Goal: Task Accomplishment & Management: Complete application form

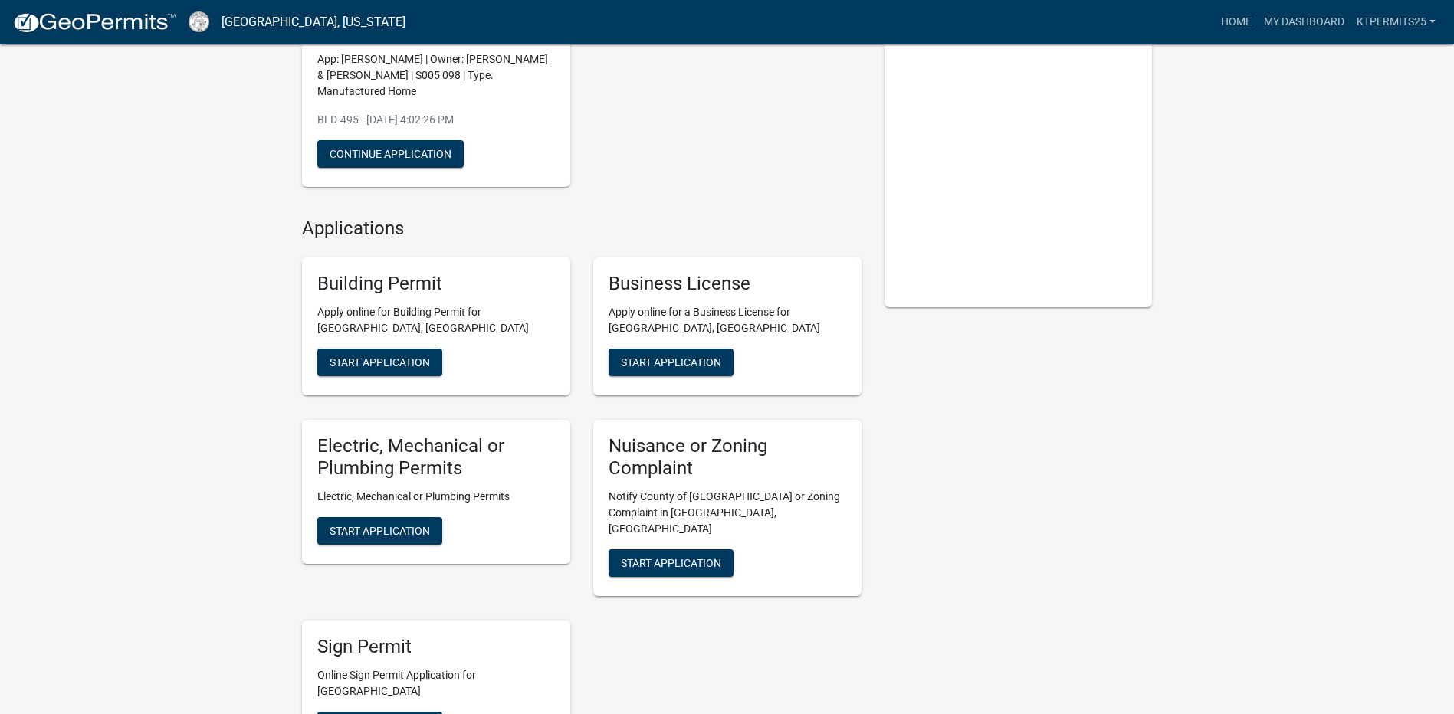
scroll to position [230, 0]
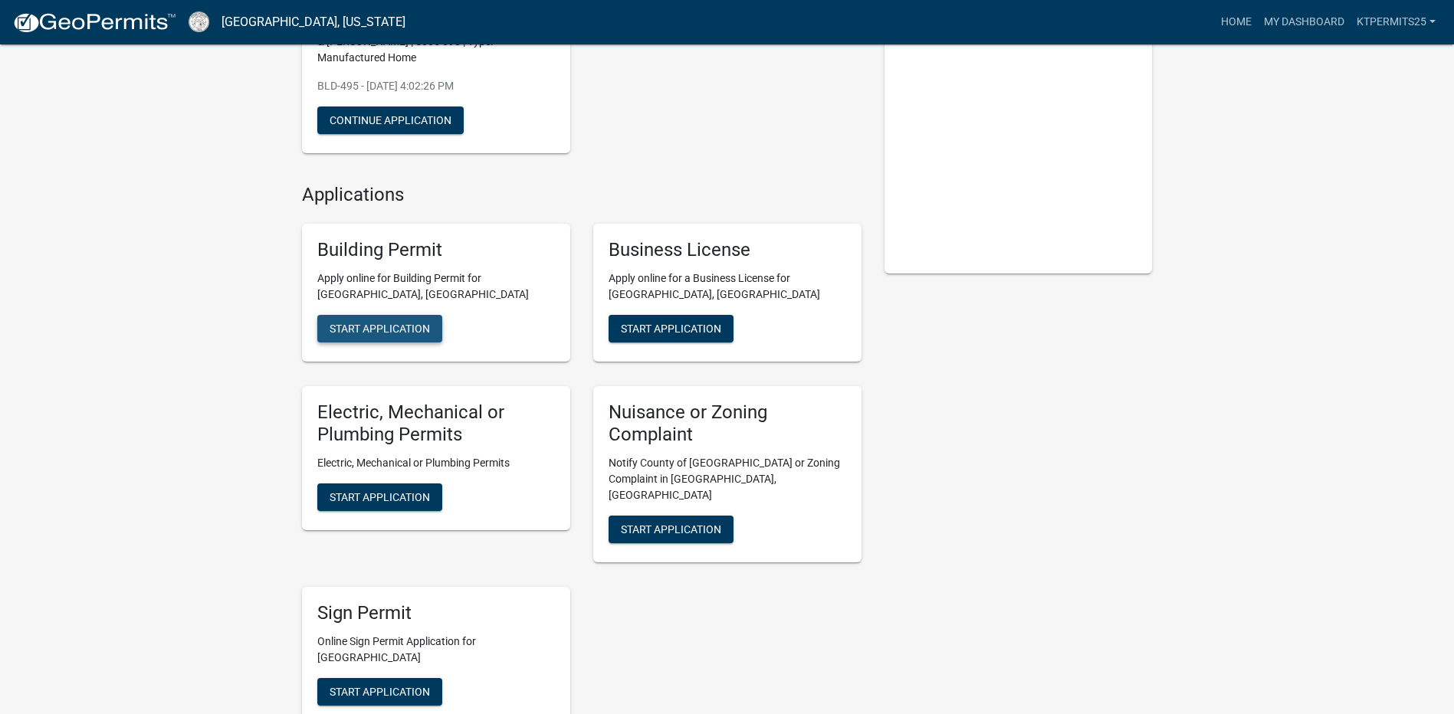
click at [412, 334] on span "Start Application" at bounding box center [380, 329] width 100 height 12
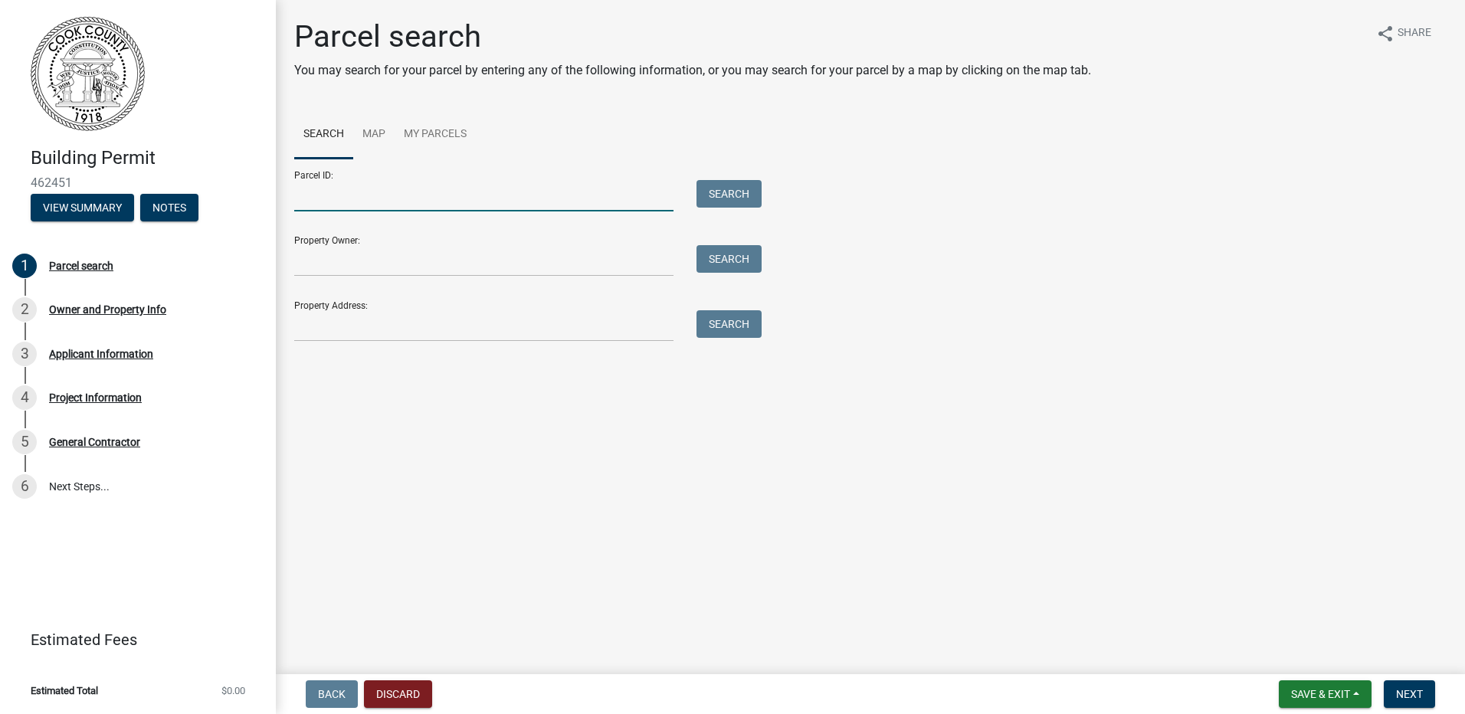
click at [458, 197] on input "Parcel ID:" at bounding box center [483, 195] width 379 height 31
type input "0066A 003"
click at [710, 198] on button "Search" at bounding box center [729, 194] width 65 height 28
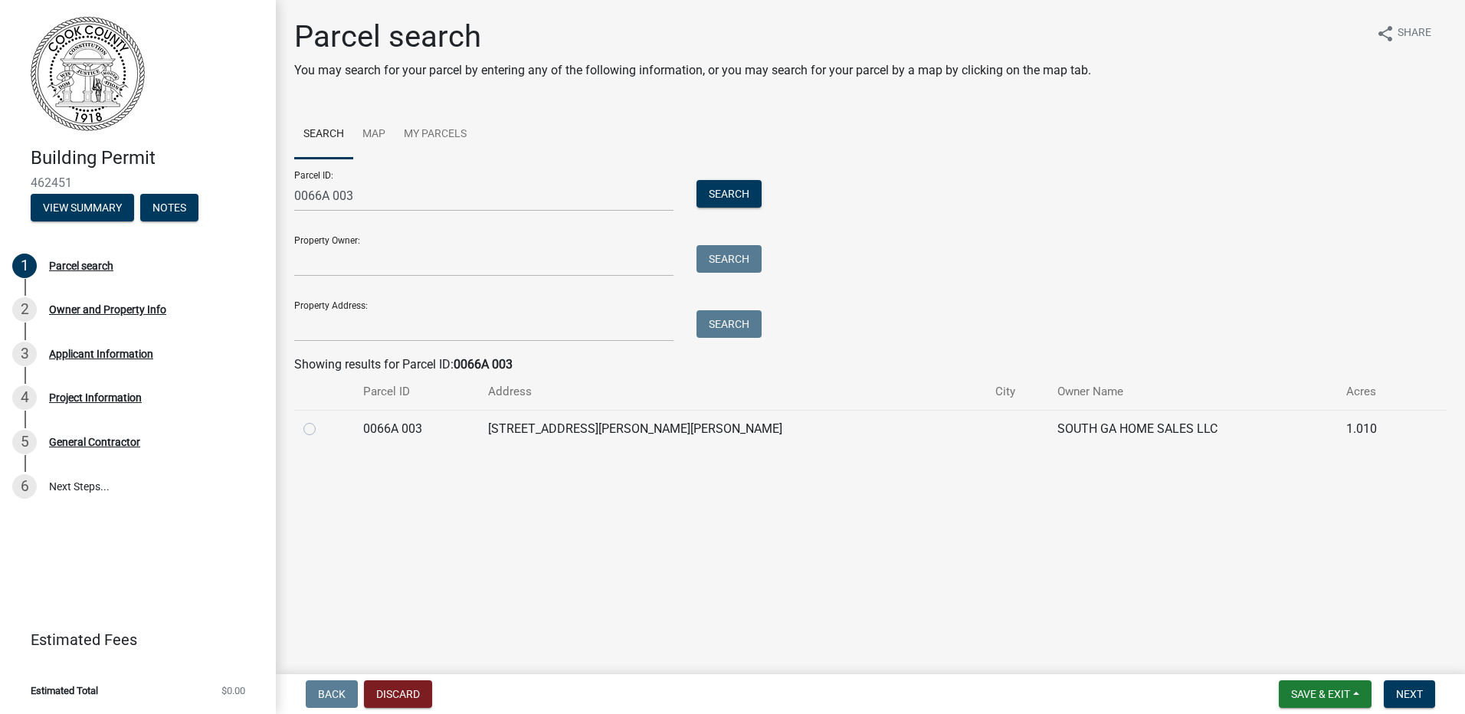
click at [302, 431] on td at bounding box center [324, 429] width 60 height 38
click at [322, 420] on label at bounding box center [322, 420] width 0 height 0
click at [322, 428] on 003 "radio" at bounding box center [327, 425] width 10 height 10
radio 003 "true"
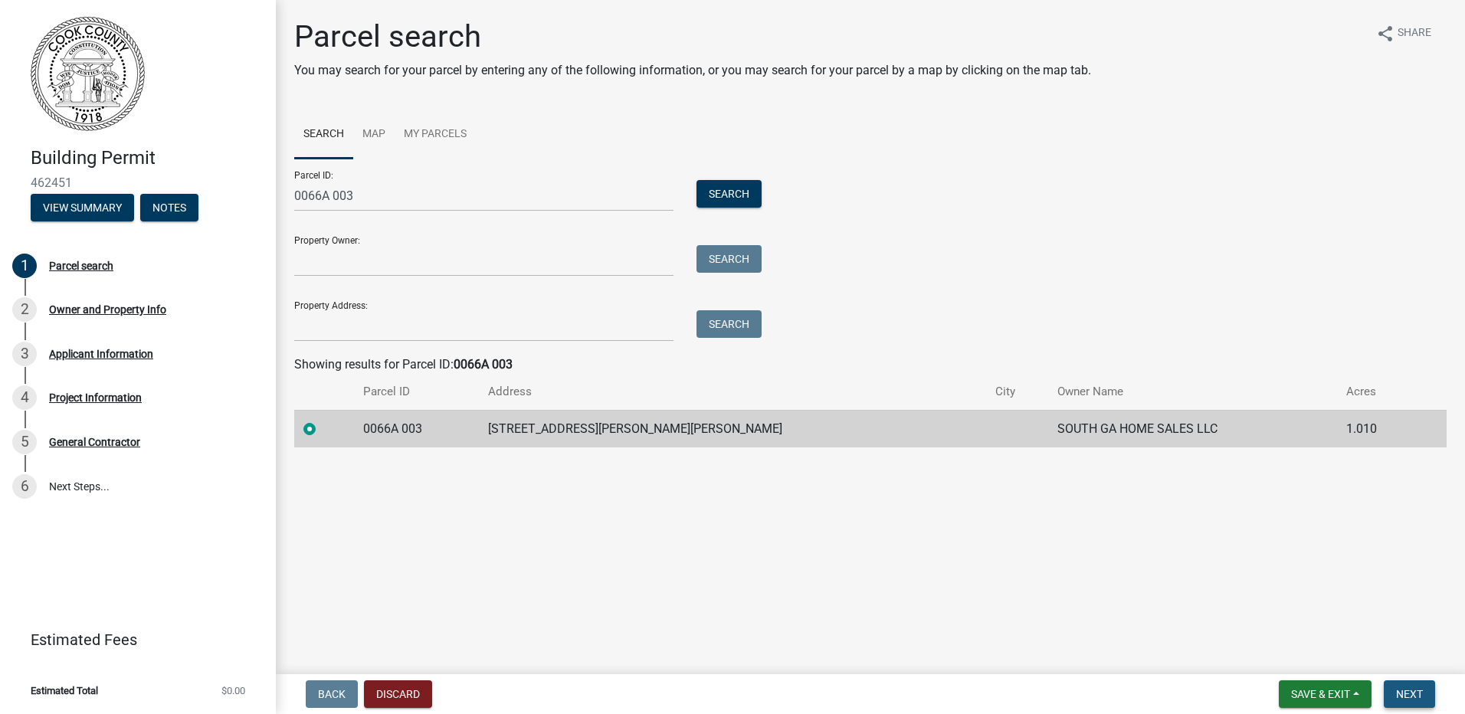
click at [1402, 695] on span "Next" at bounding box center [1409, 694] width 27 height 12
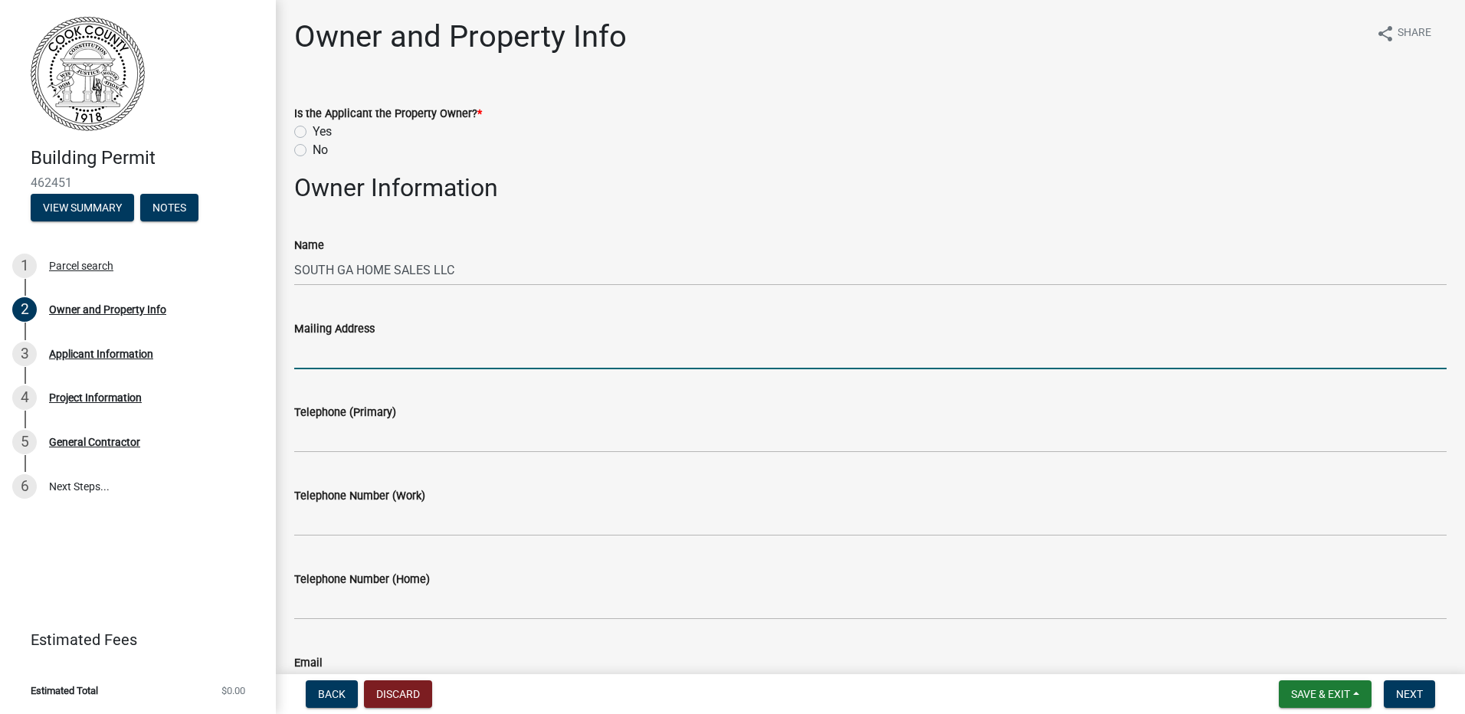
click at [441, 357] on input "Mailing Address" at bounding box center [870, 353] width 1153 height 31
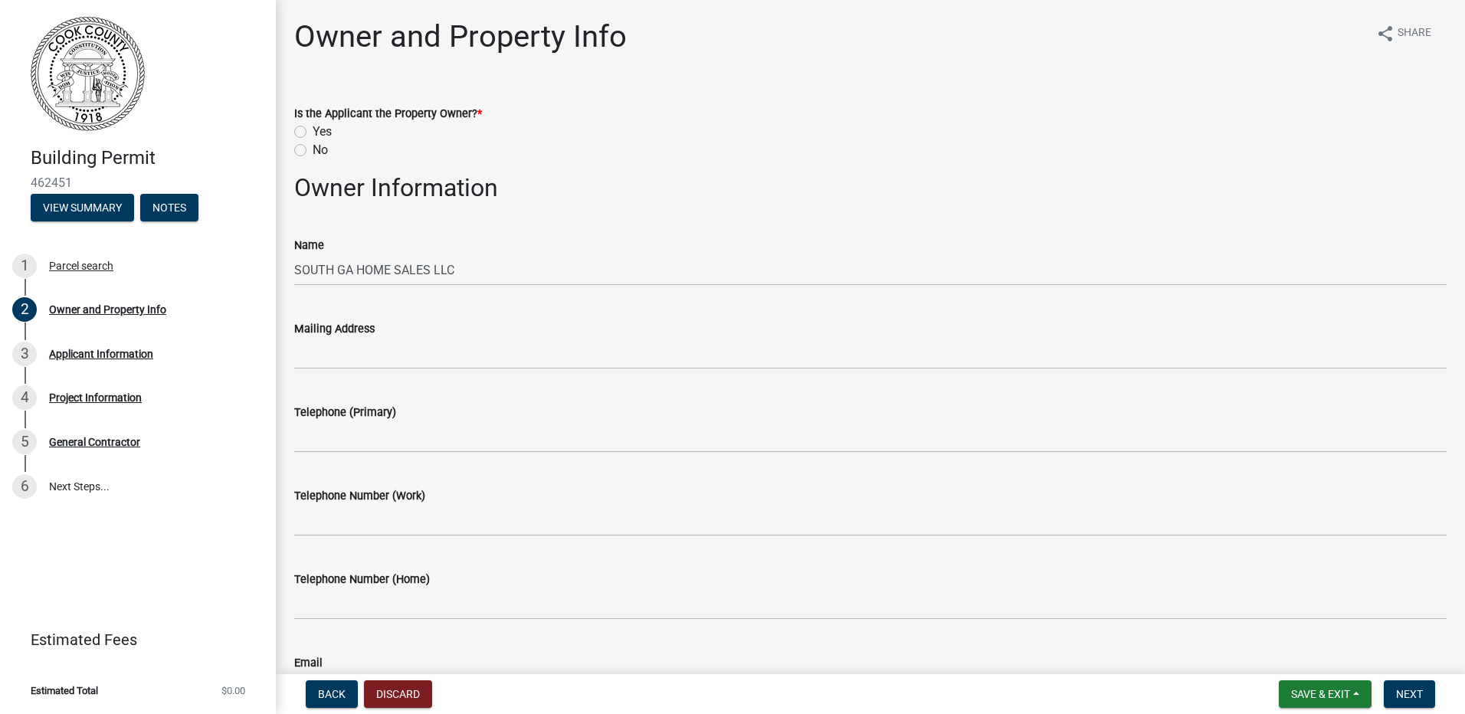
click at [313, 149] on label "No" at bounding box center [320, 150] width 15 height 18
click at [313, 149] on input "No" at bounding box center [318, 146] width 10 height 10
radio input "true"
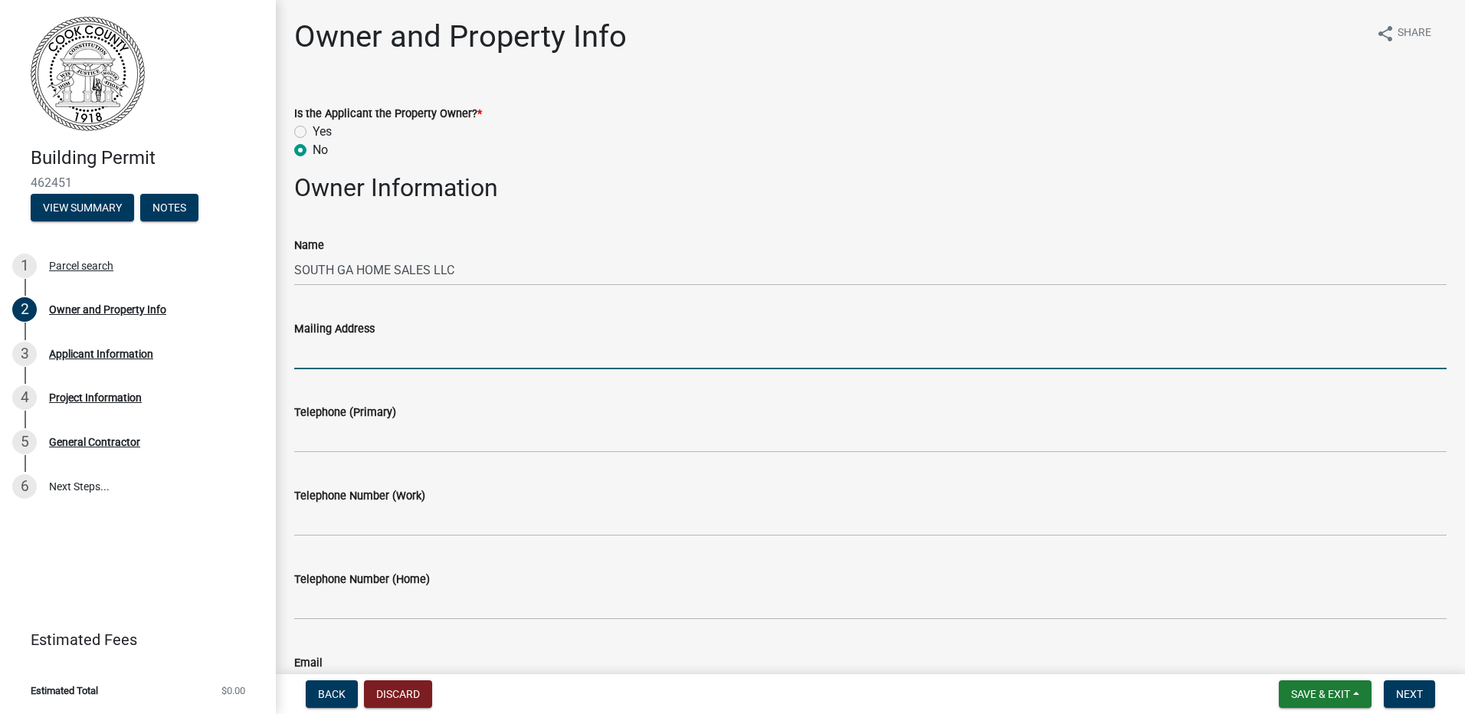
click at [408, 346] on input "Mailing Address" at bounding box center [870, 353] width 1153 height 31
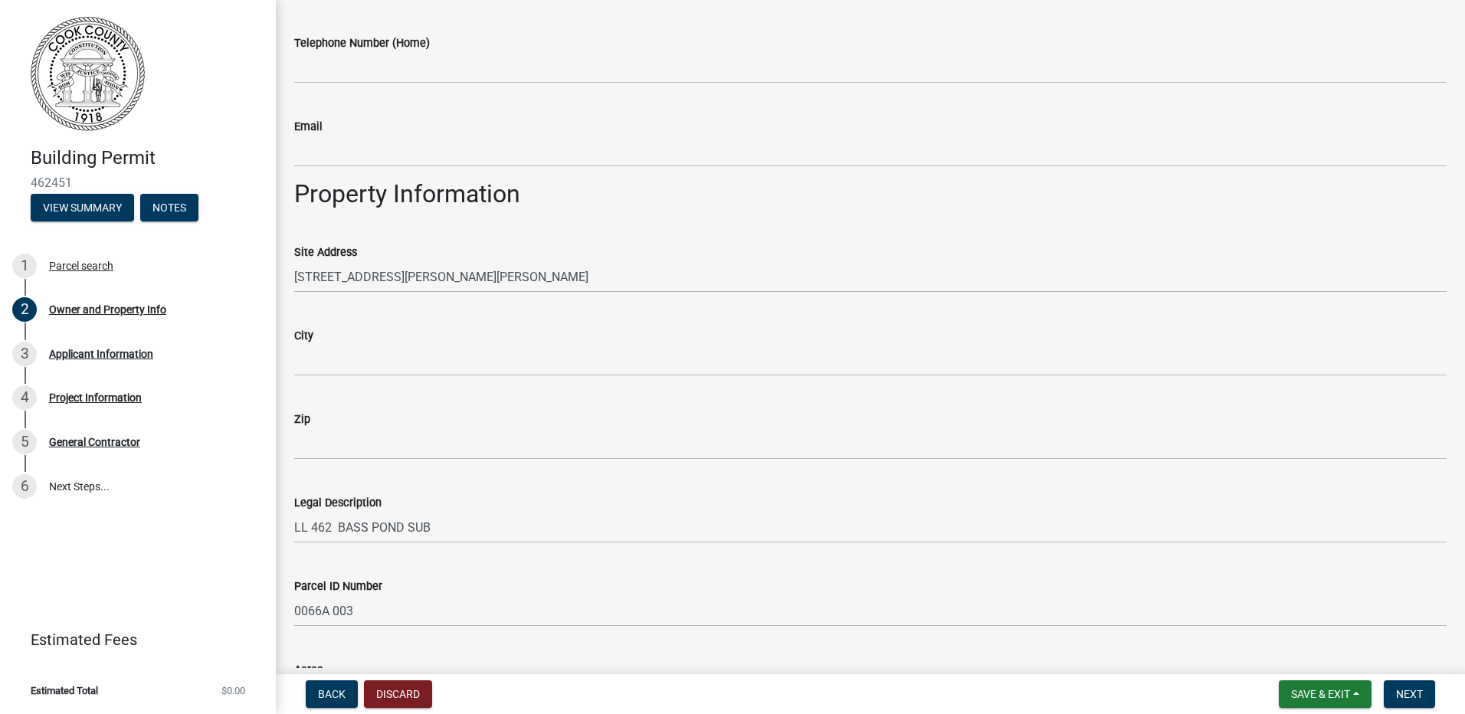
scroll to position [734, 0]
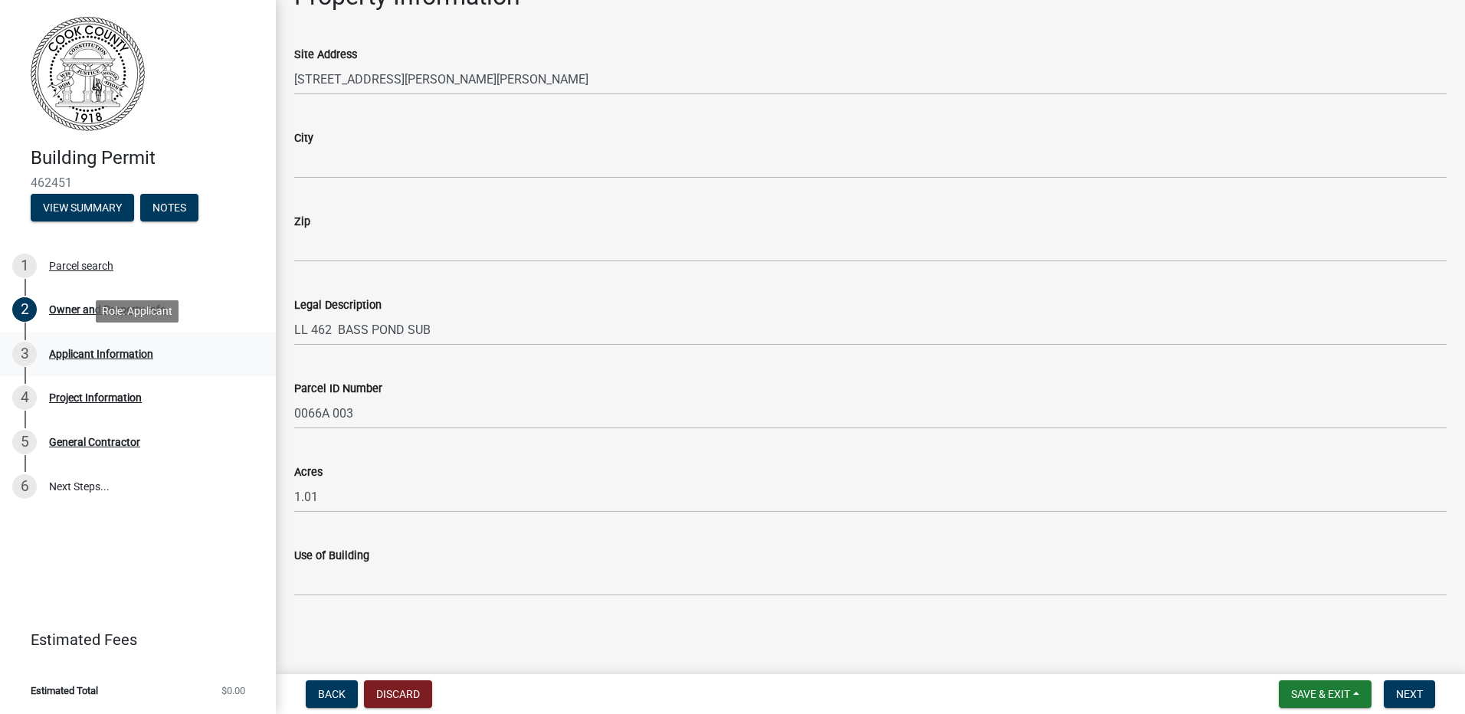
click at [112, 353] on div "Applicant Information" at bounding box center [101, 354] width 104 height 11
click at [119, 353] on div "Applicant Information" at bounding box center [101, 354] width 104 height 11
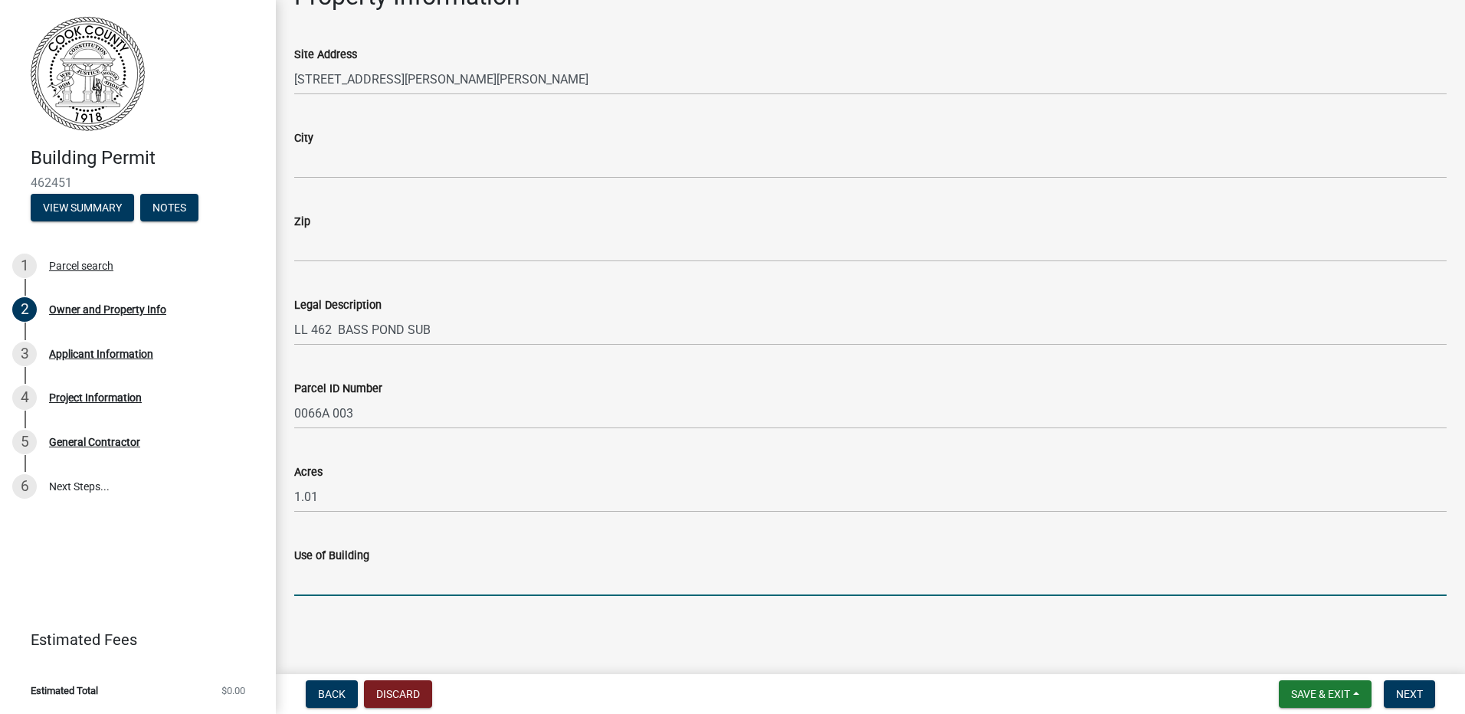
click at [353, 579] on input "Use of Building" at bounding box center [870, 580] width 1153 height 31
type input "P"
type input "I"
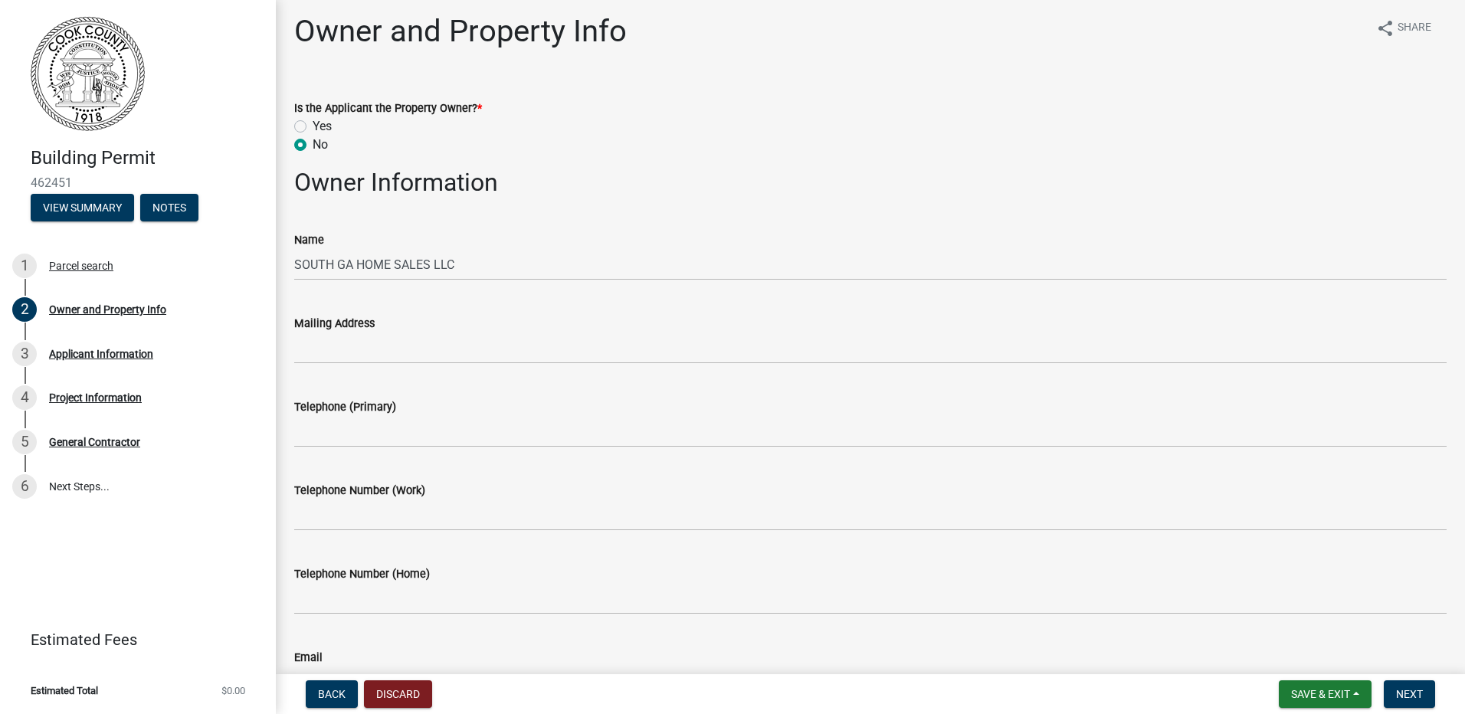
scroll to position [0, 0]
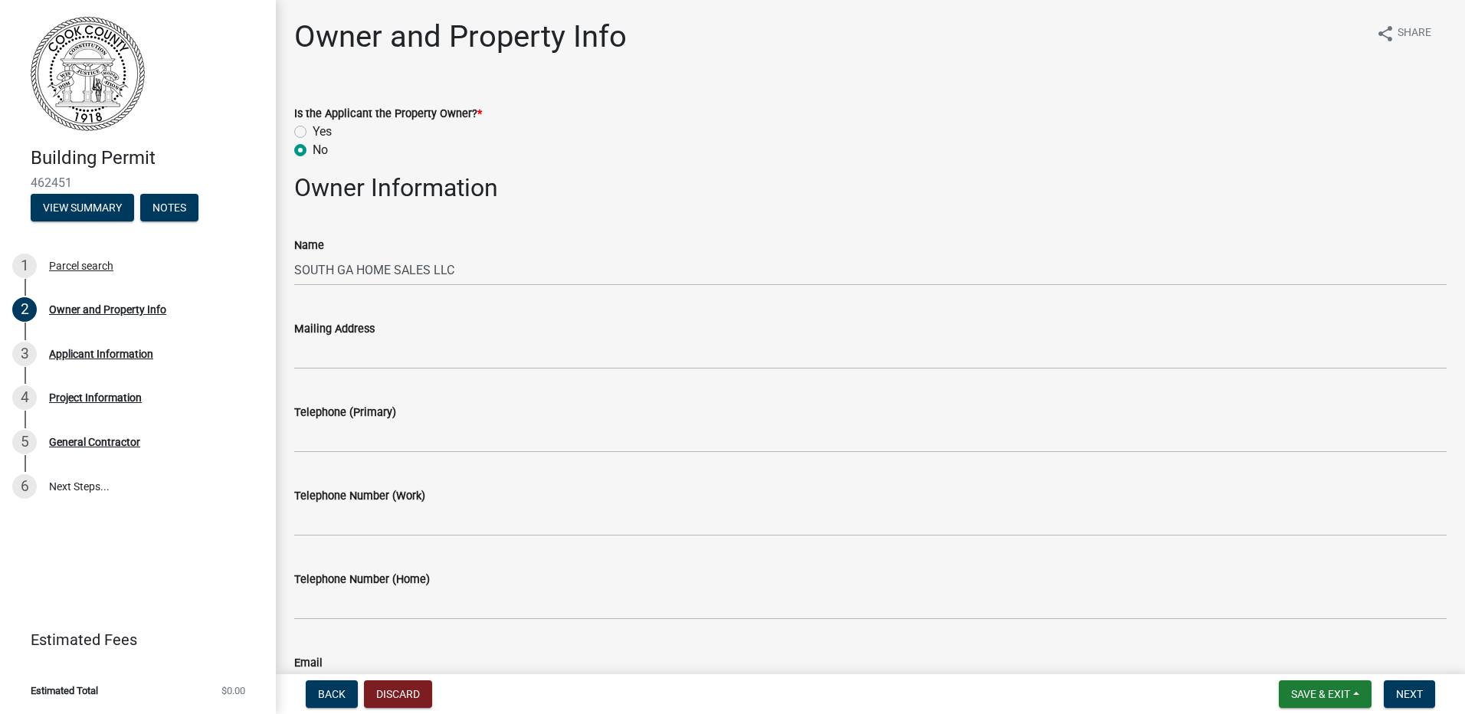
type input "Installation of a new manufactured home 26x52"
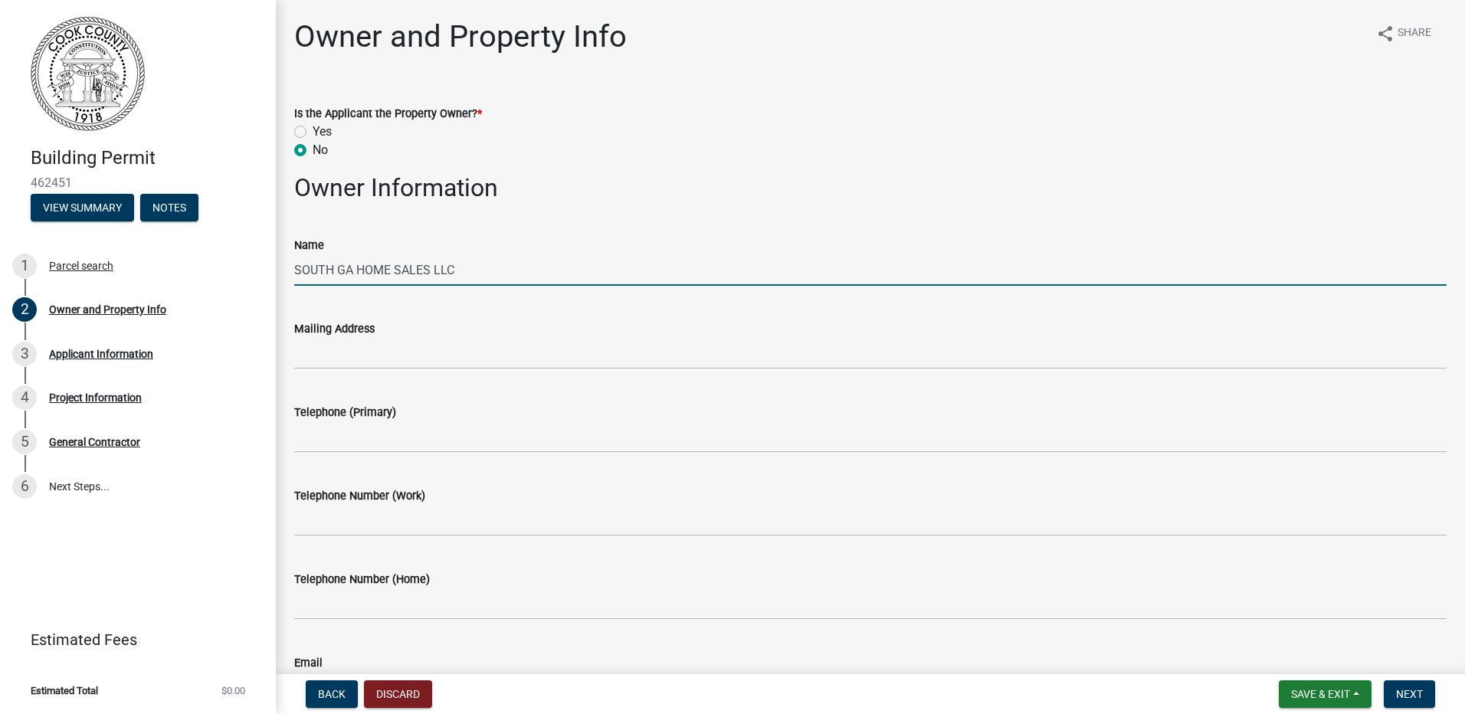
click at [465, 277] on input "SOUTH GA HOME SALES LLC" at bounding box center [870, 269] width 1153 height 31
drag, startPoint x: 497, startPoint y: 274, endPoint x: 234, endPoint y: 280, distance: 263.7
click at [234, 280] on div "Building Permit 462451 View Summary Notes 1 Parcel search 2 Owner and Property …" at bounding box center [732, 357] width 1465 height 714
type input "[PERSON_NAME] (Purchased the land from [GEOGRAPHIC_DATA] Home Sales LLC)"
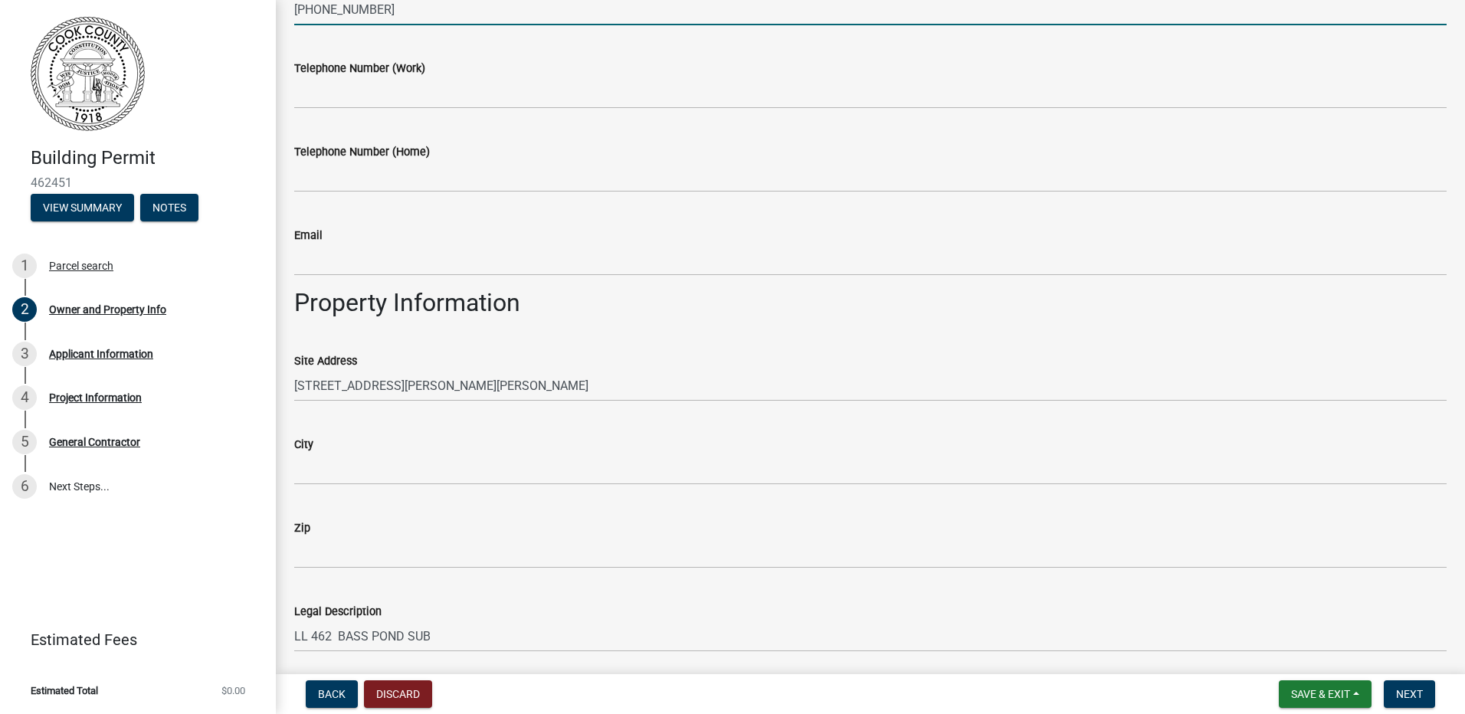
scroll to position [658, 0]
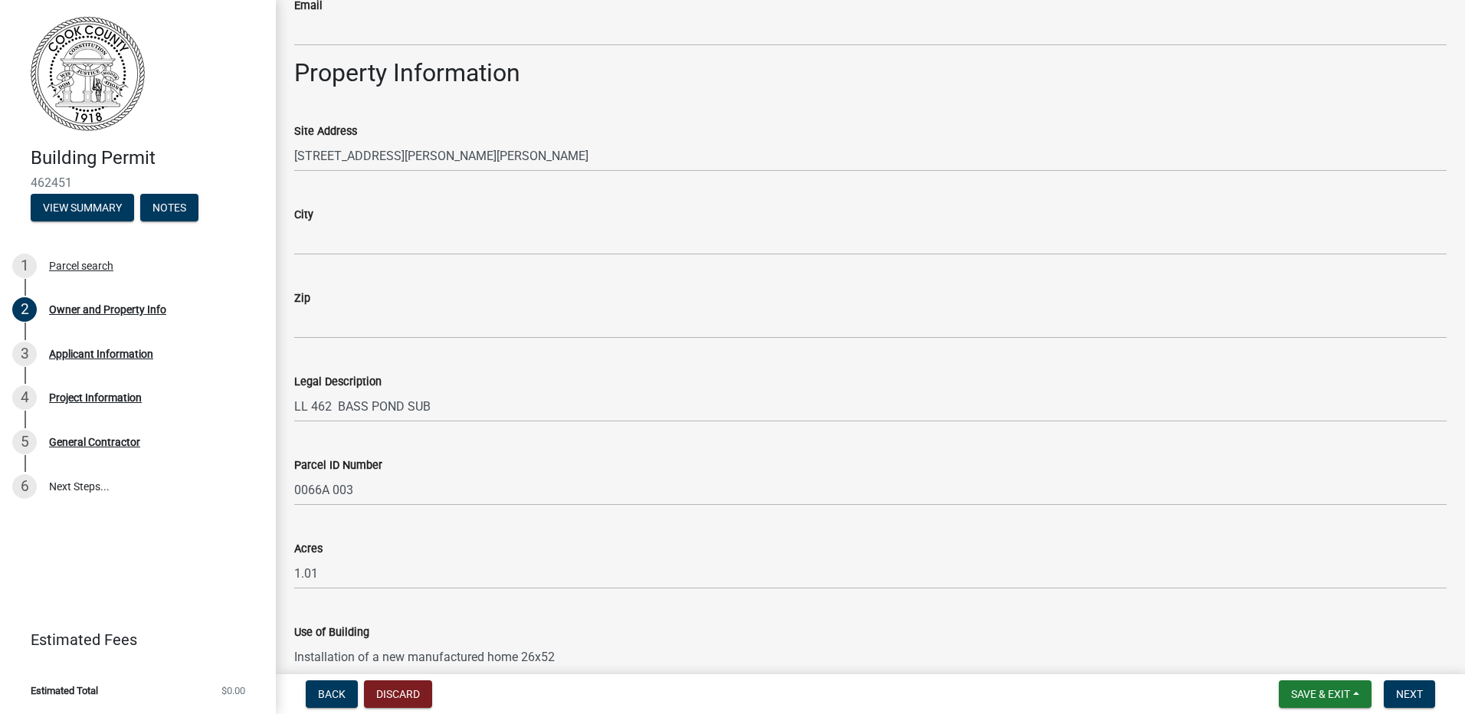
type input "[PHONE_NUMBER]"
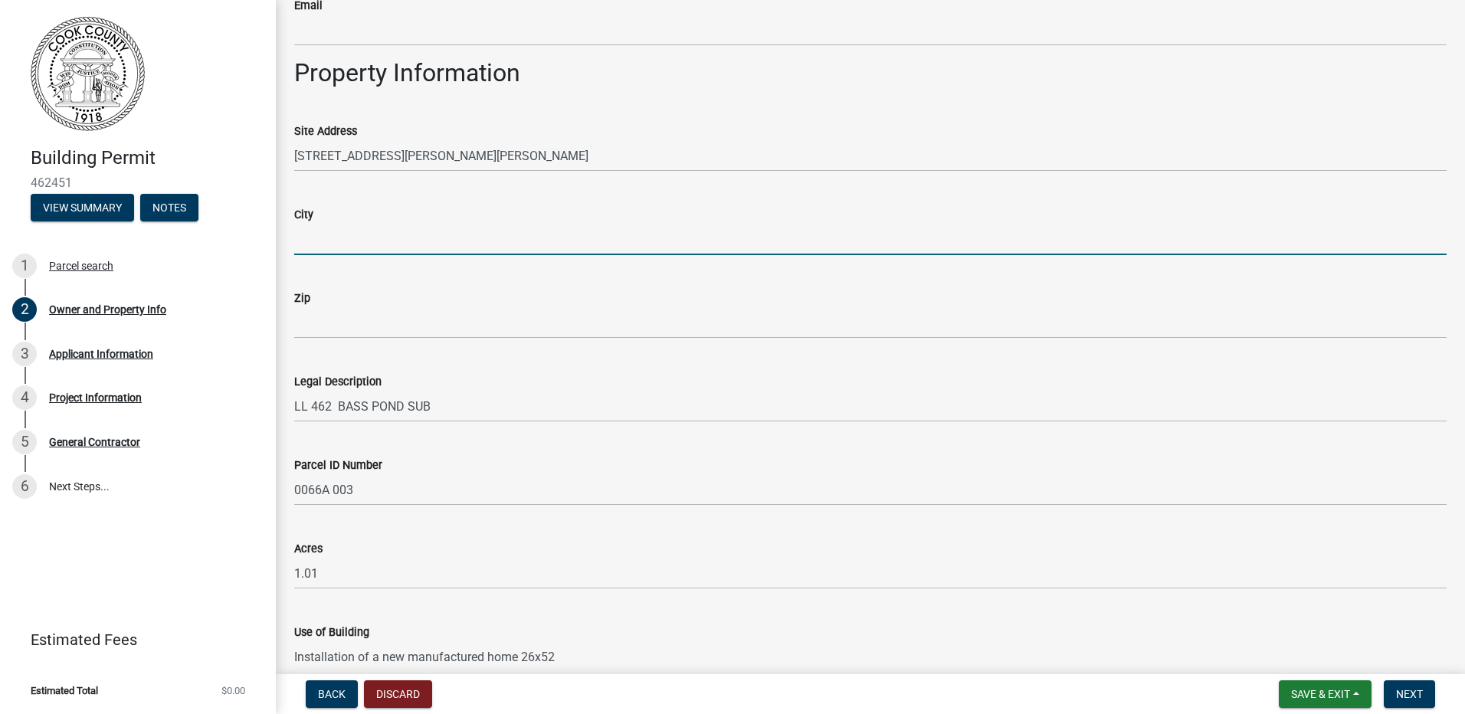
click at [412, 250] on input "City" at bounding box center [870, 239] width 1153 height 31
type input "Cook"
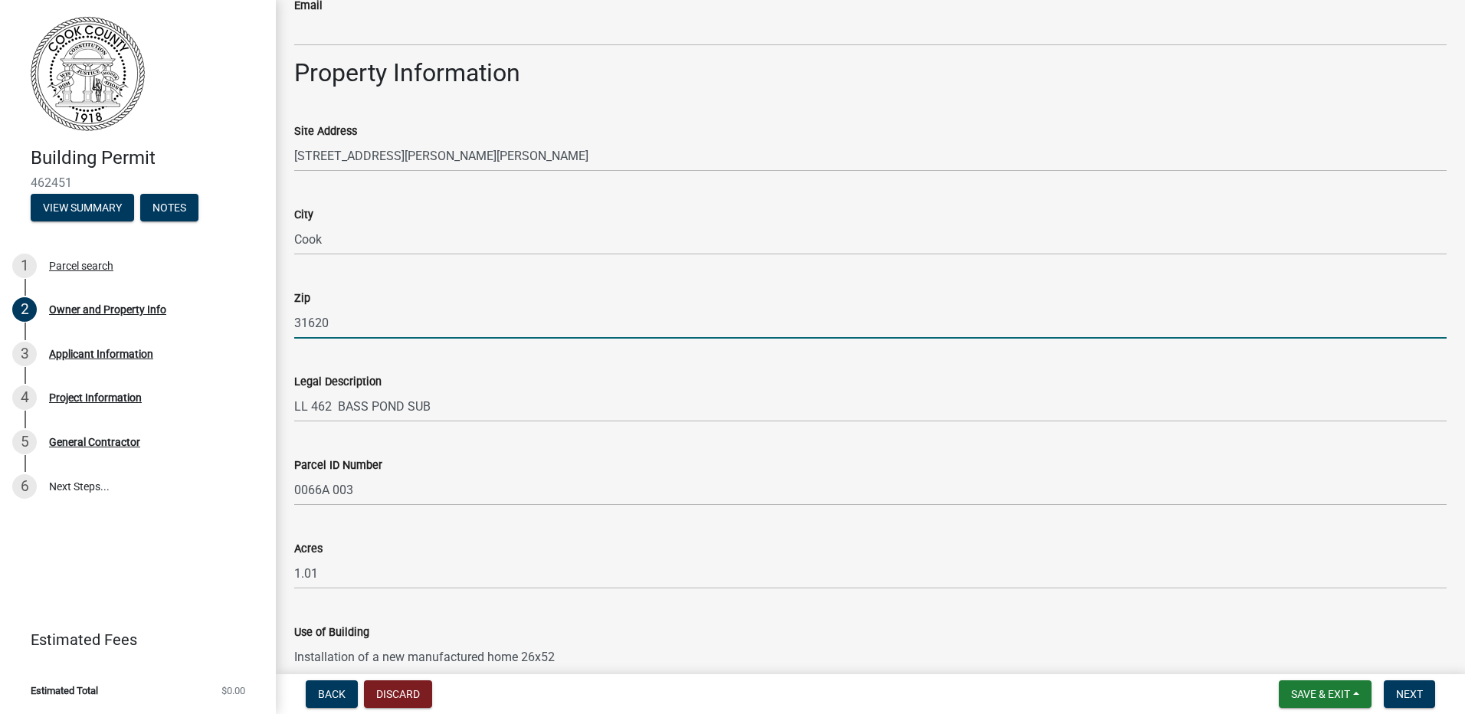
scroll to position [734, 0]
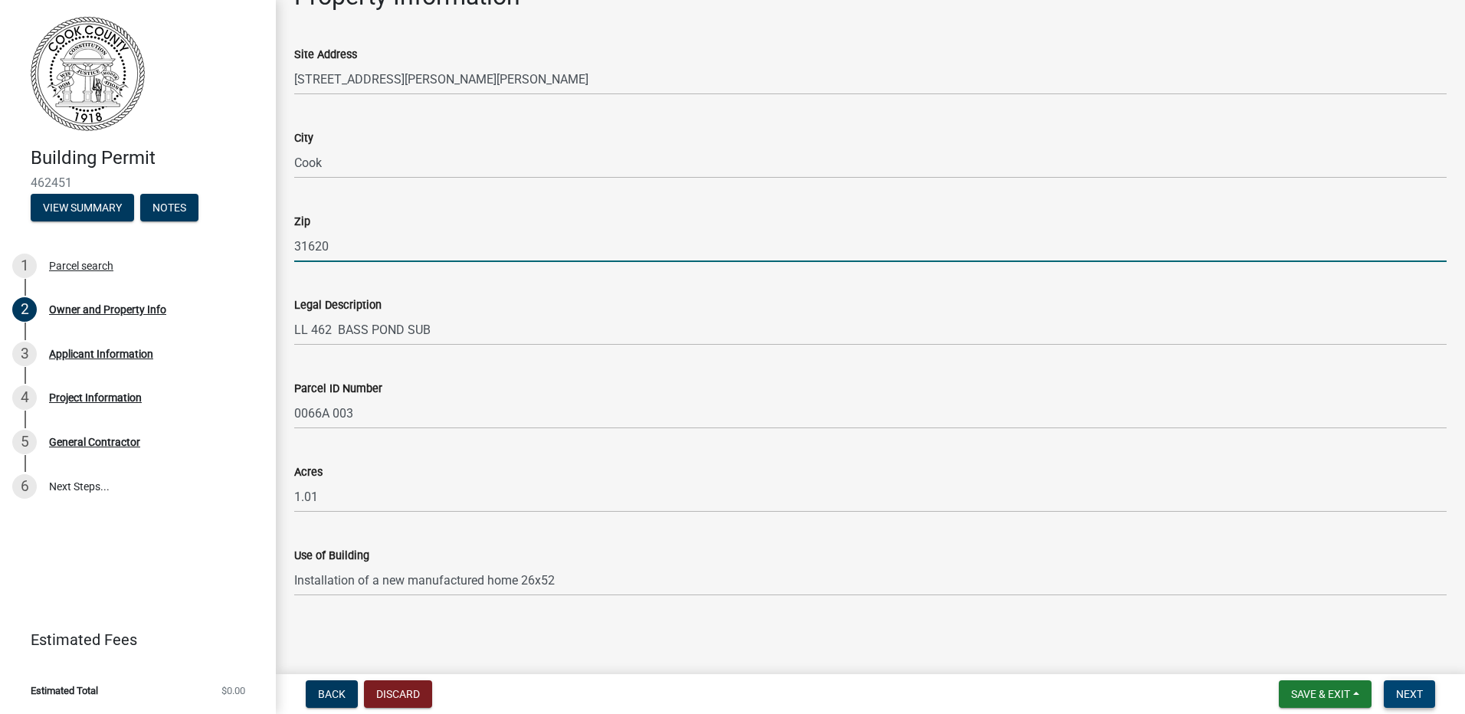
type input "31620"
click at [1410, 691] on span "Next" at bounding box center [1409, 694] width 27 height 12
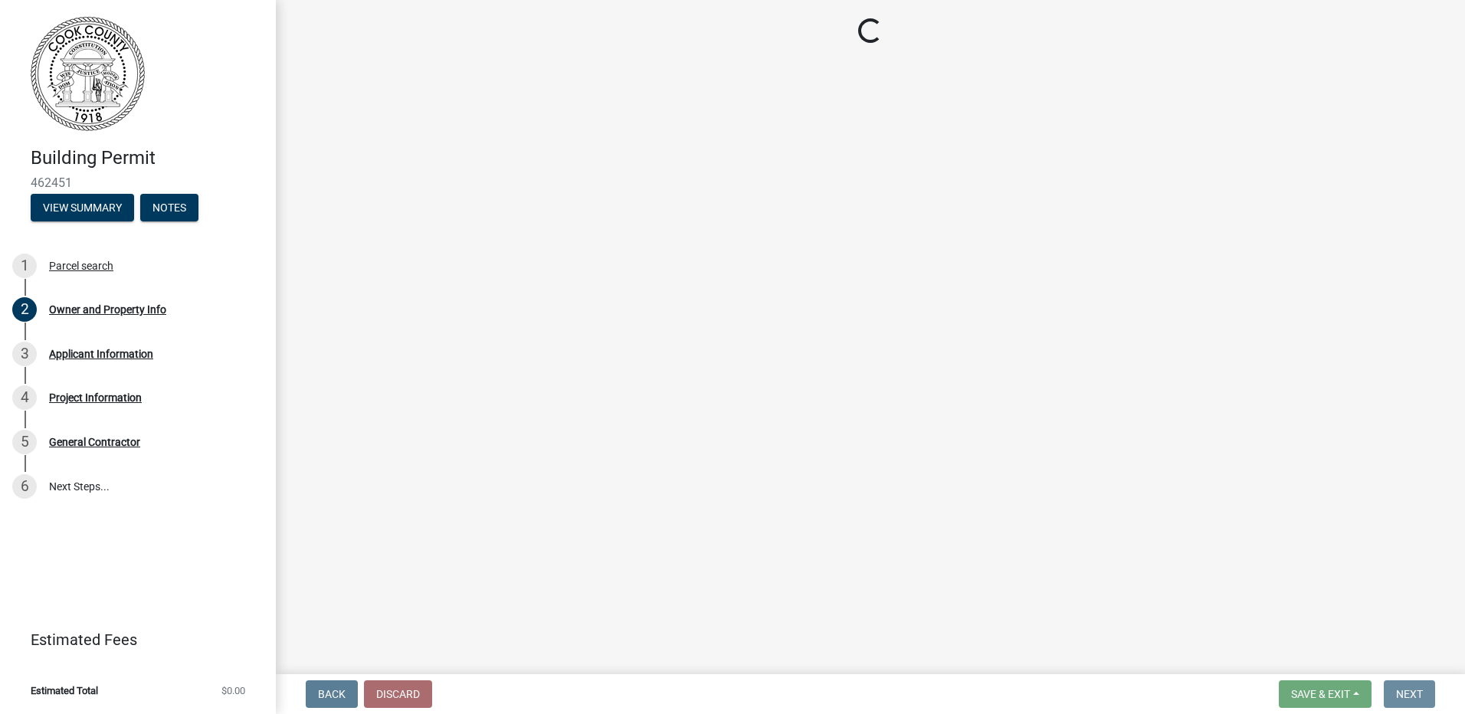
scroll to position [0, 0]
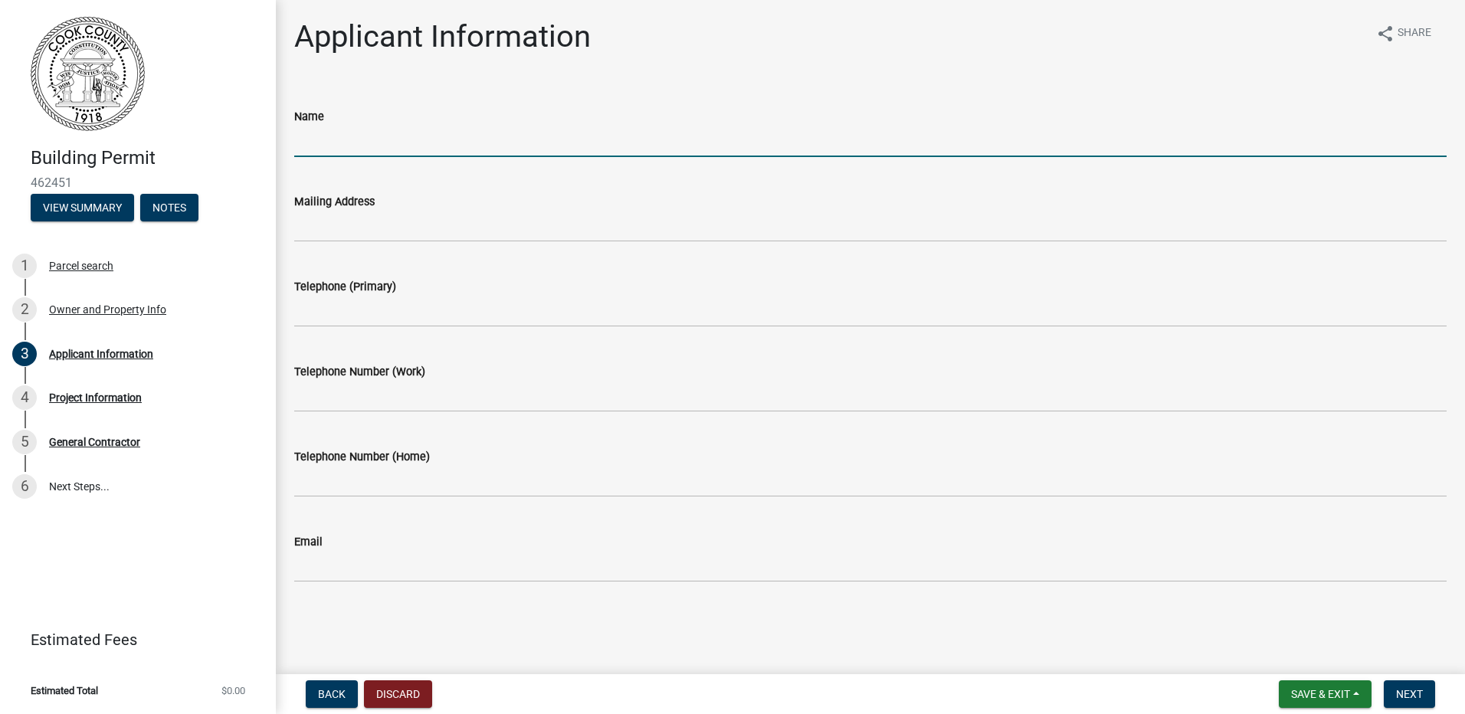
click at [494, 142] on input "Name" at bounding box center [870, 141] width 1153 height 31
type input "[PERSON_NAME]"
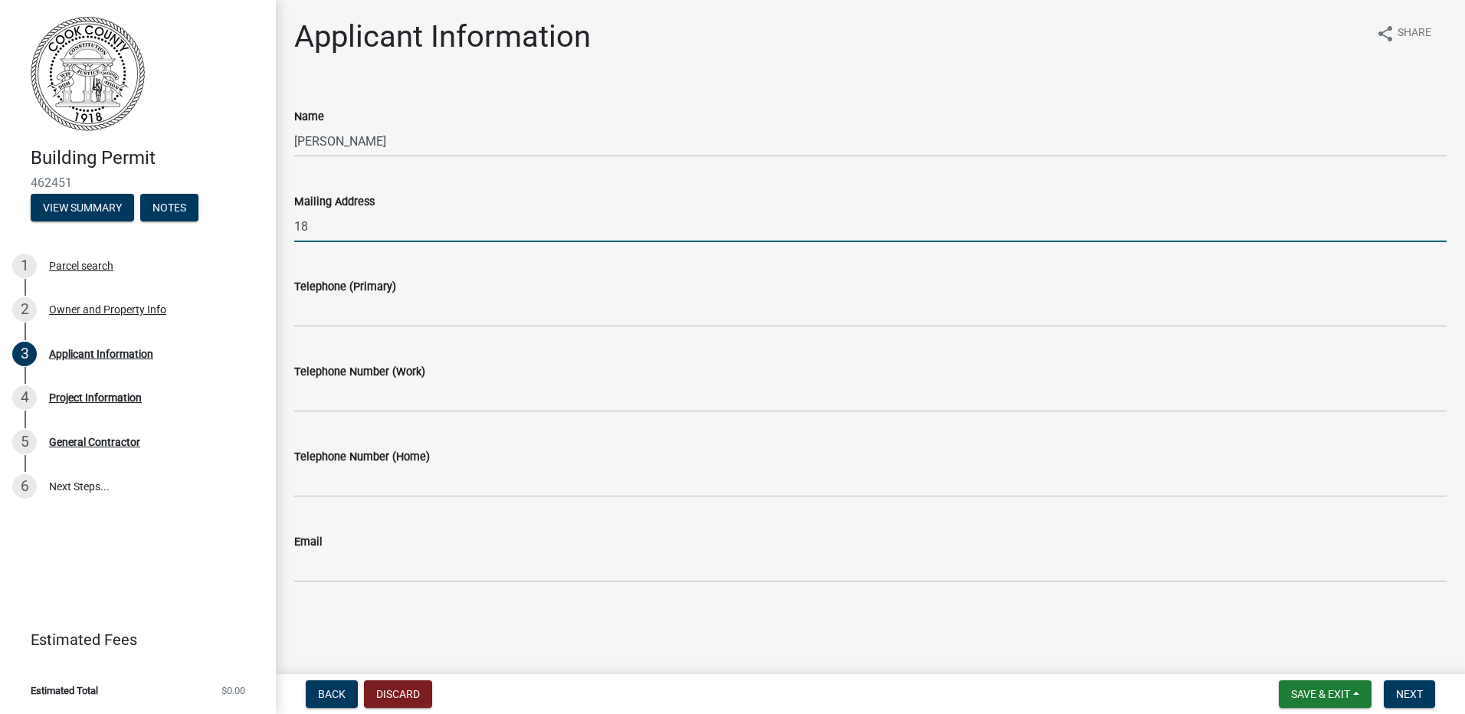
type input "1"
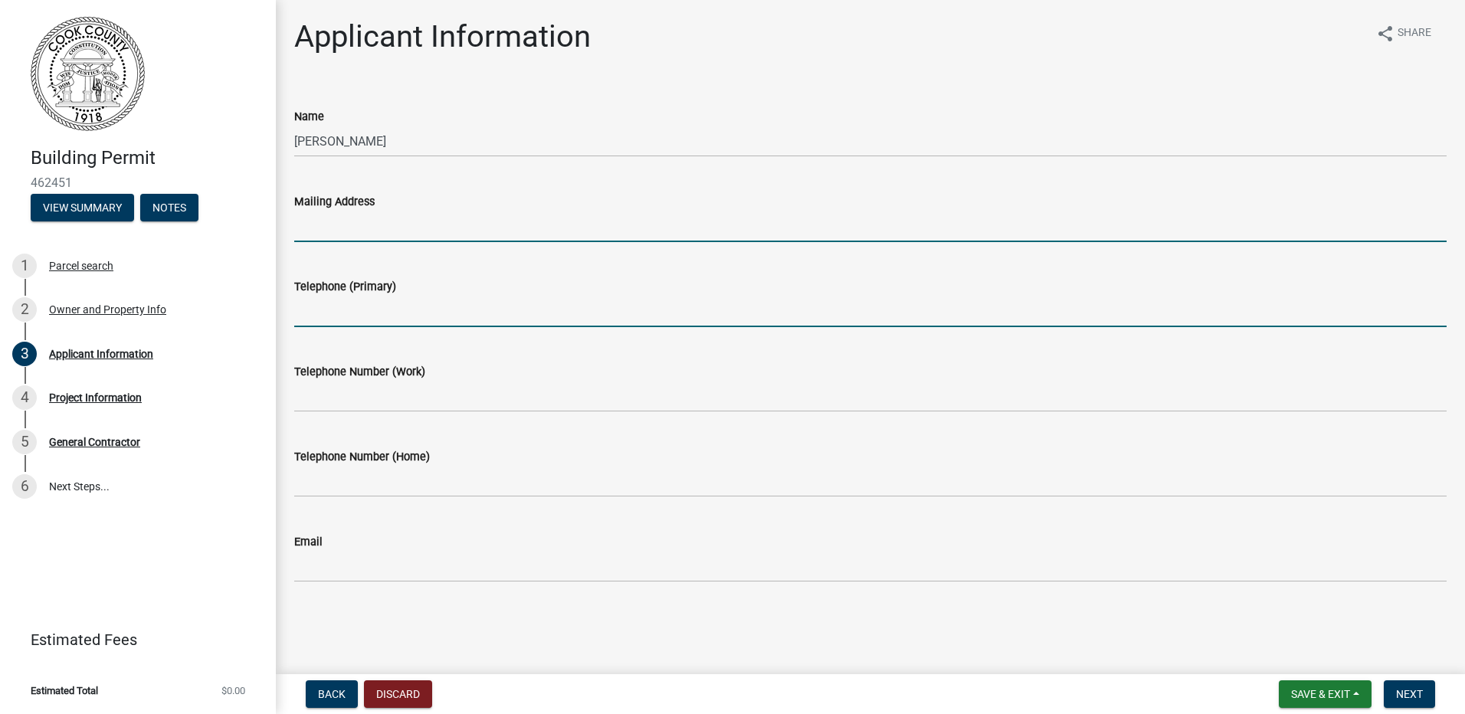
click at [536, 307] on wm-data-entity-input-list "Name [PERSON_NAME] Mailing Address Telephone (Primary) Telephone Number (Work) …" at bounding box center [870, 341] width 1153 height 510
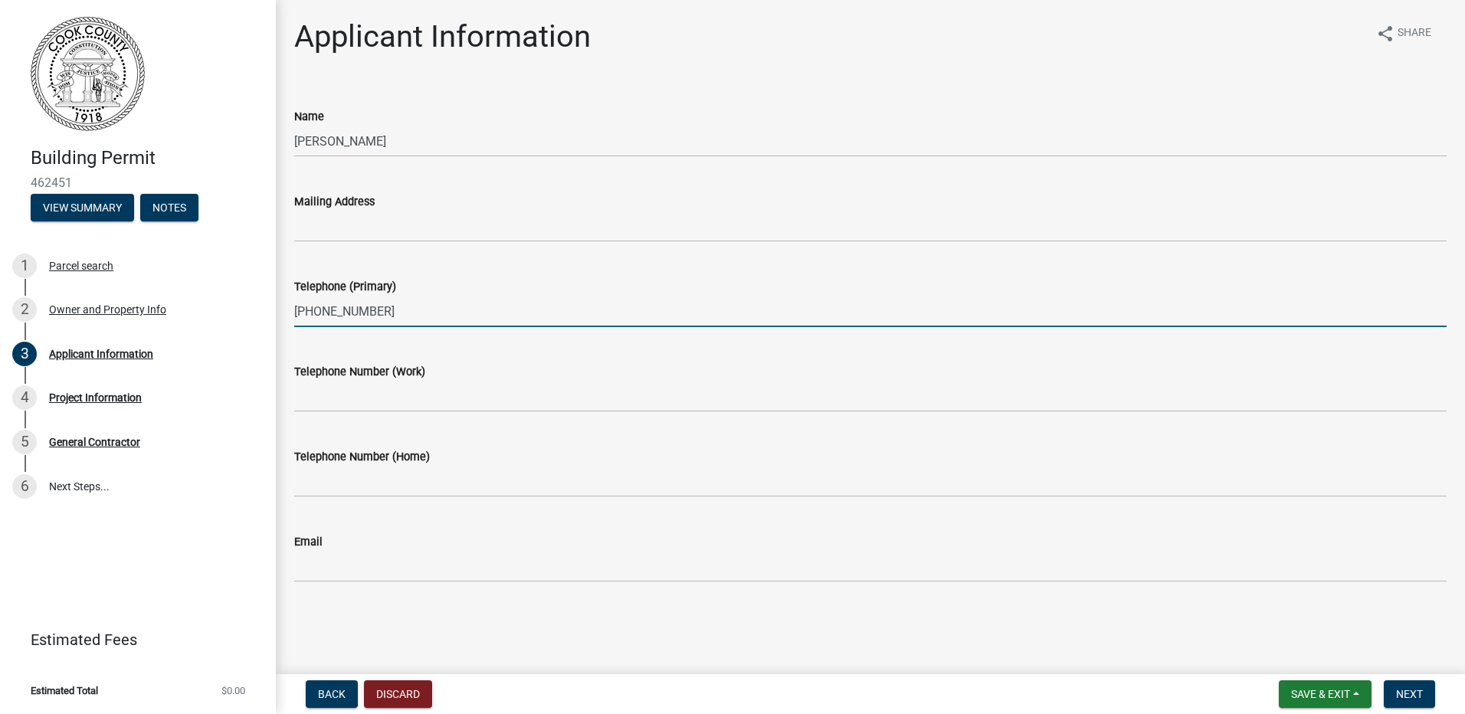
type input "[PHONE_NUMBER]"
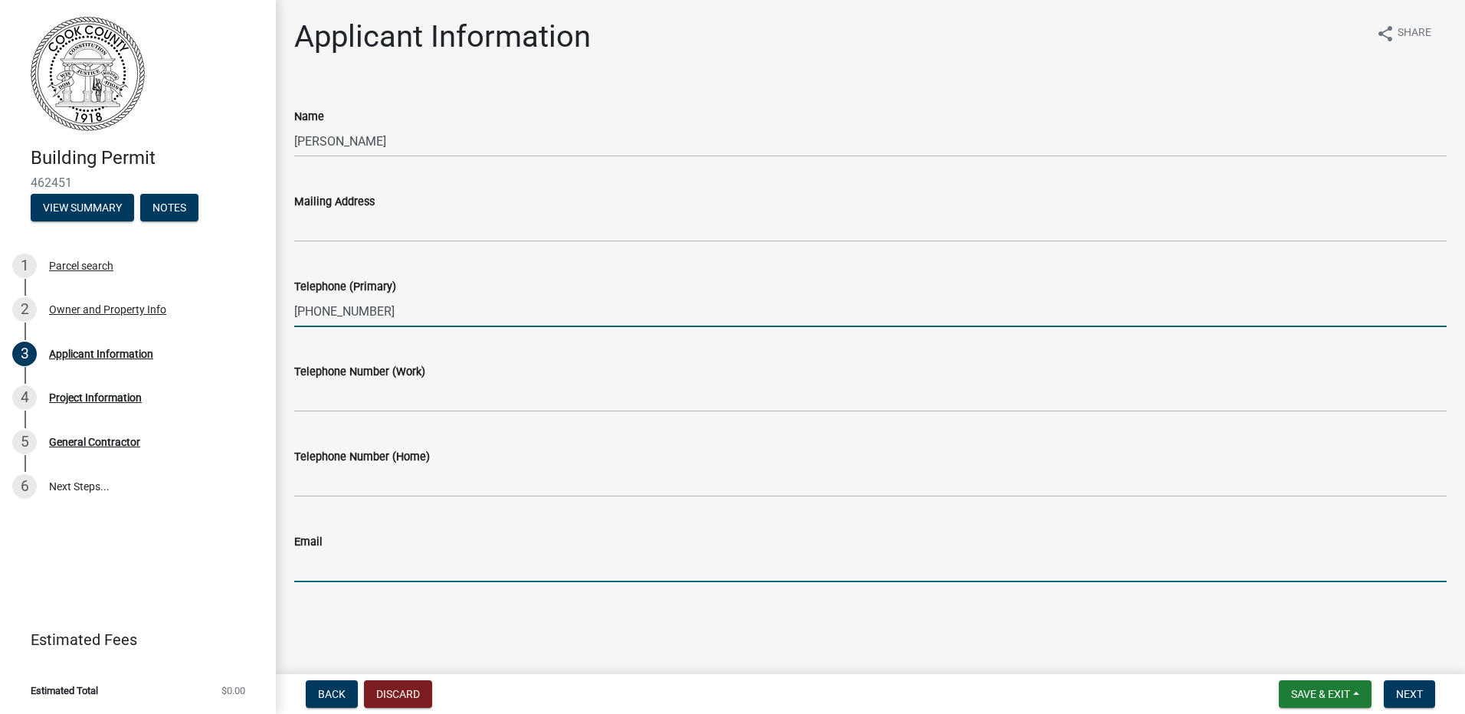
click at [440, 564] on input "Email" at bounding box center [870, 566] width 1153 height 31
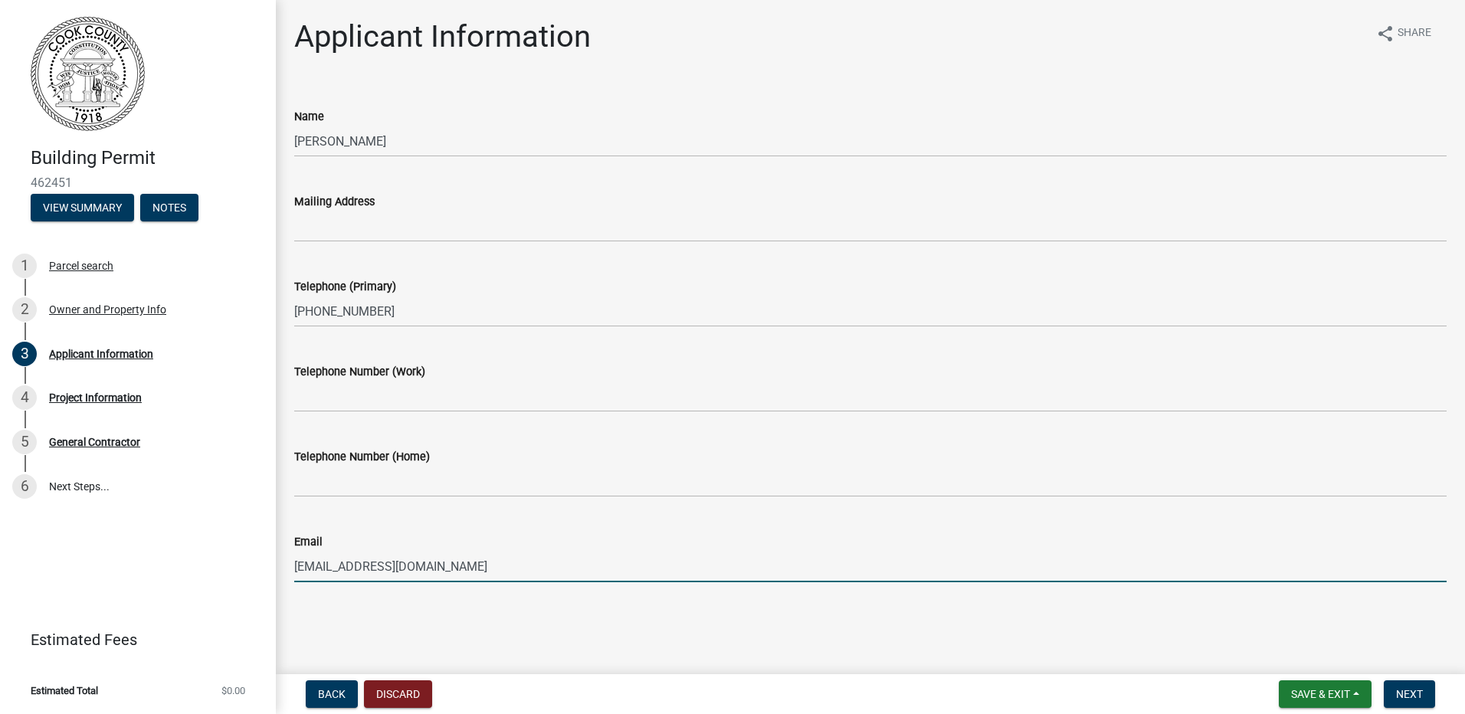
type input "[EMAIL_ADDRESS][DOMAIN_NAME]"
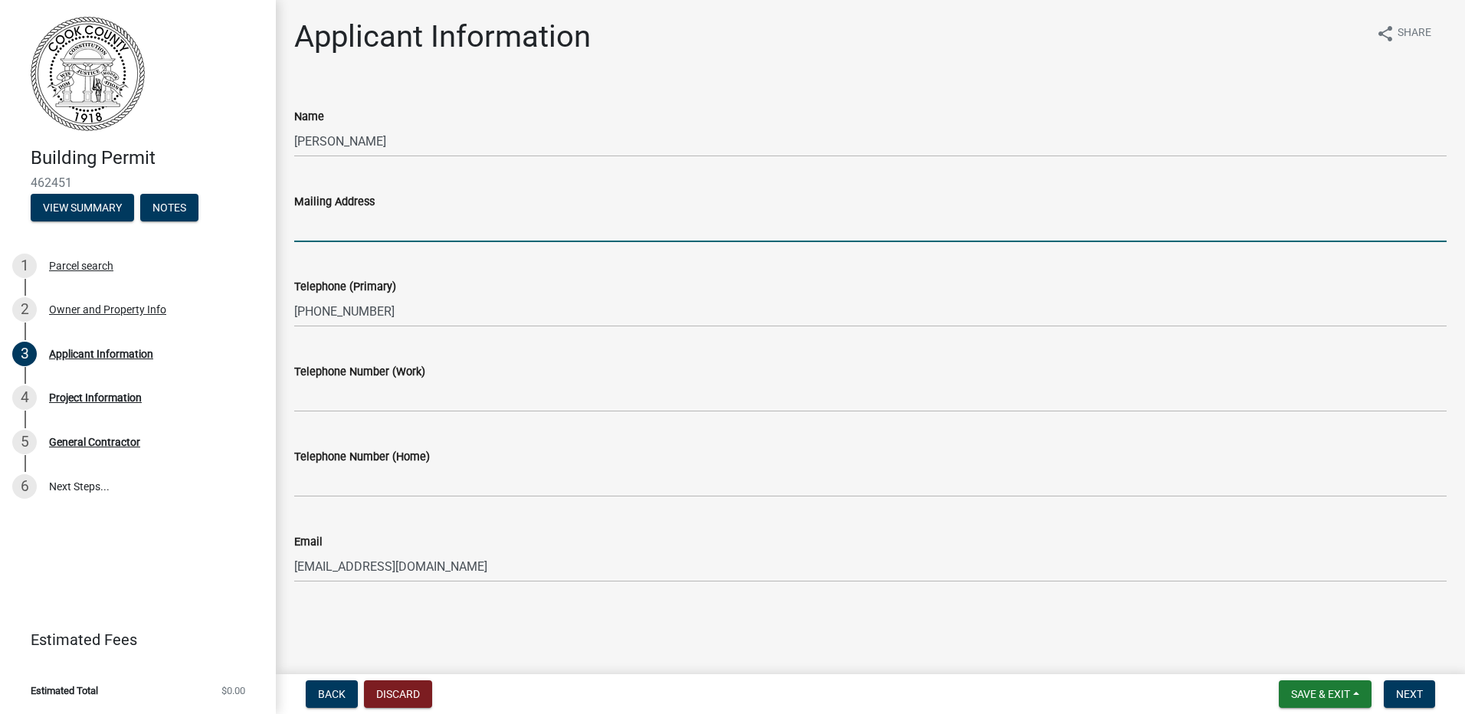
click at [389, 234] on input "Mailing Address" at bounding box center [870, 226] width 1153 height 31
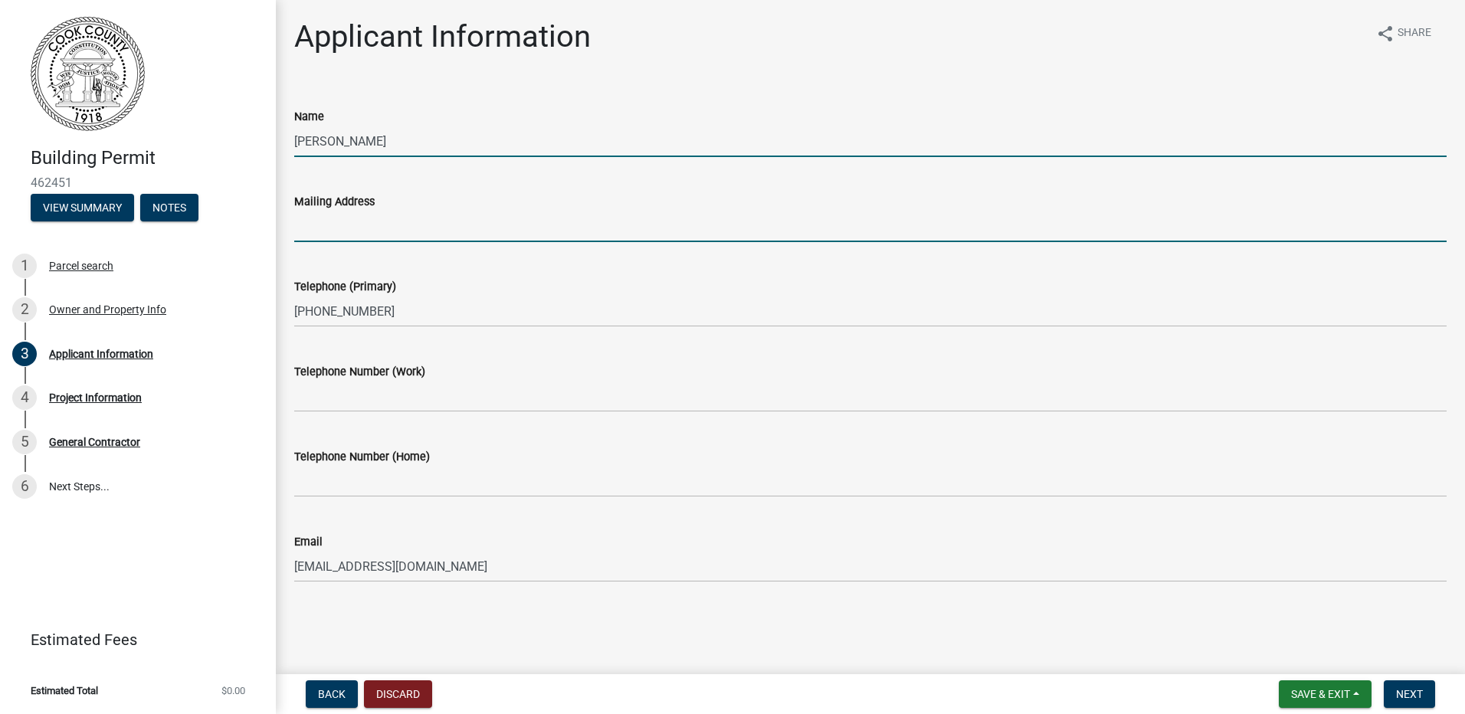
click at [405, 138] on input "[PERSON_NAME]" at bounding box center [870, 141] width 1153 height 31
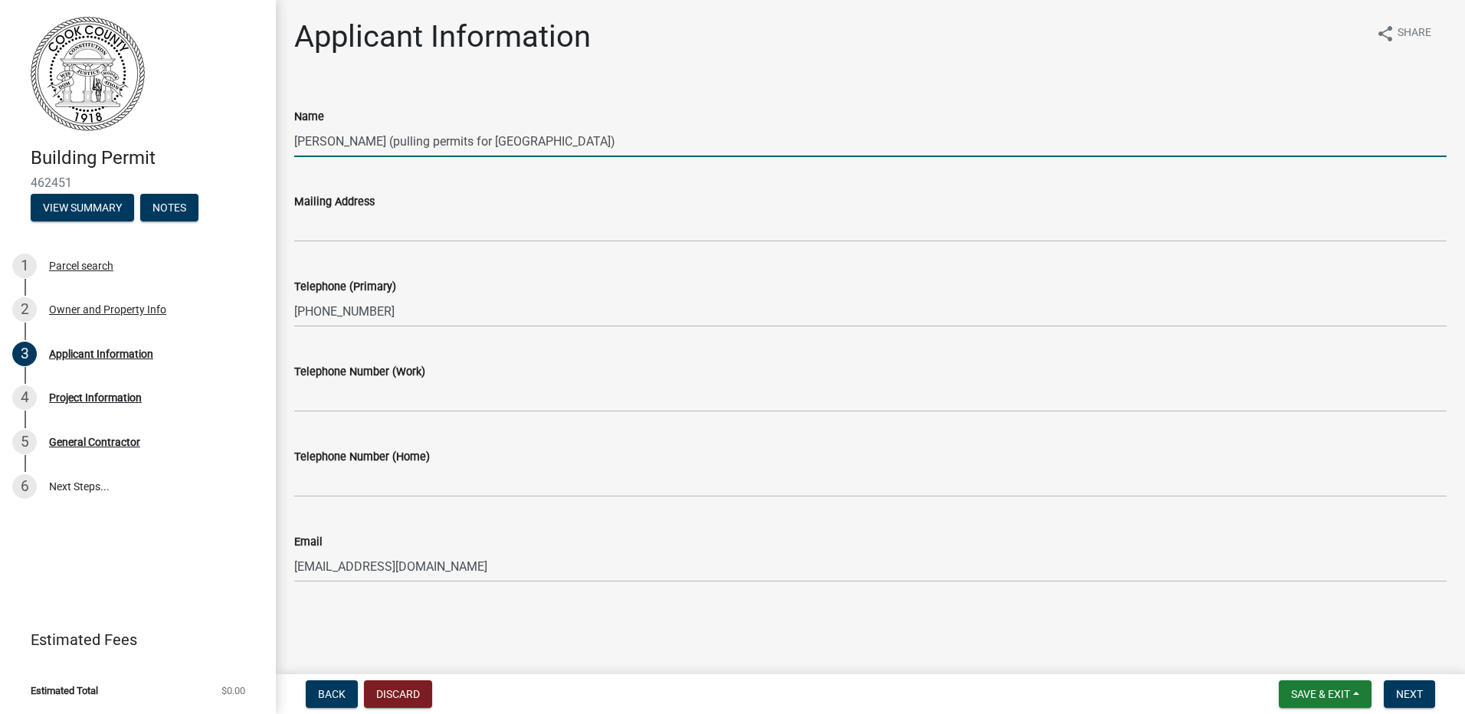
type input "[PERSON_NAME] (pulling permits for [GEOGRAPHIC_DATA])"
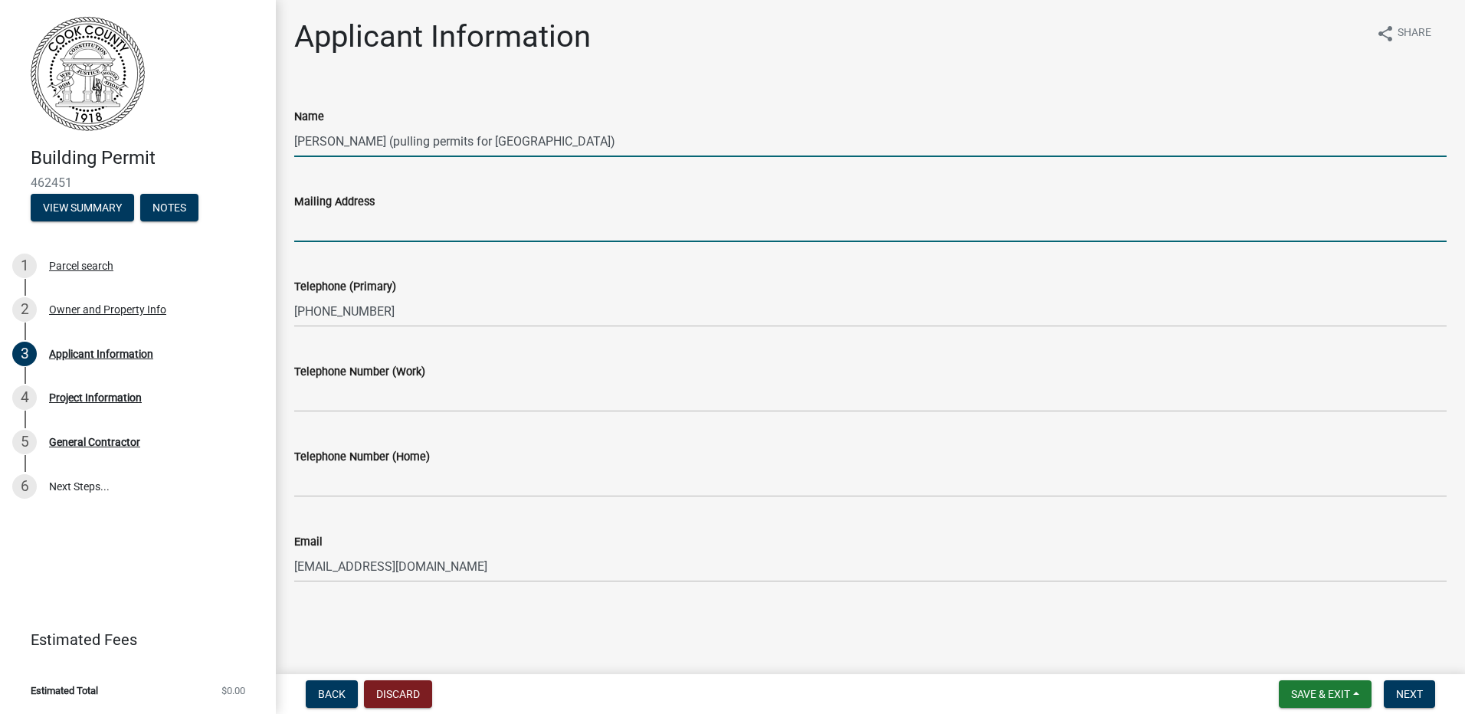
click at [429, 231] on input "Mailing Address" at bounding box center [870, 226] width 1153 height 31
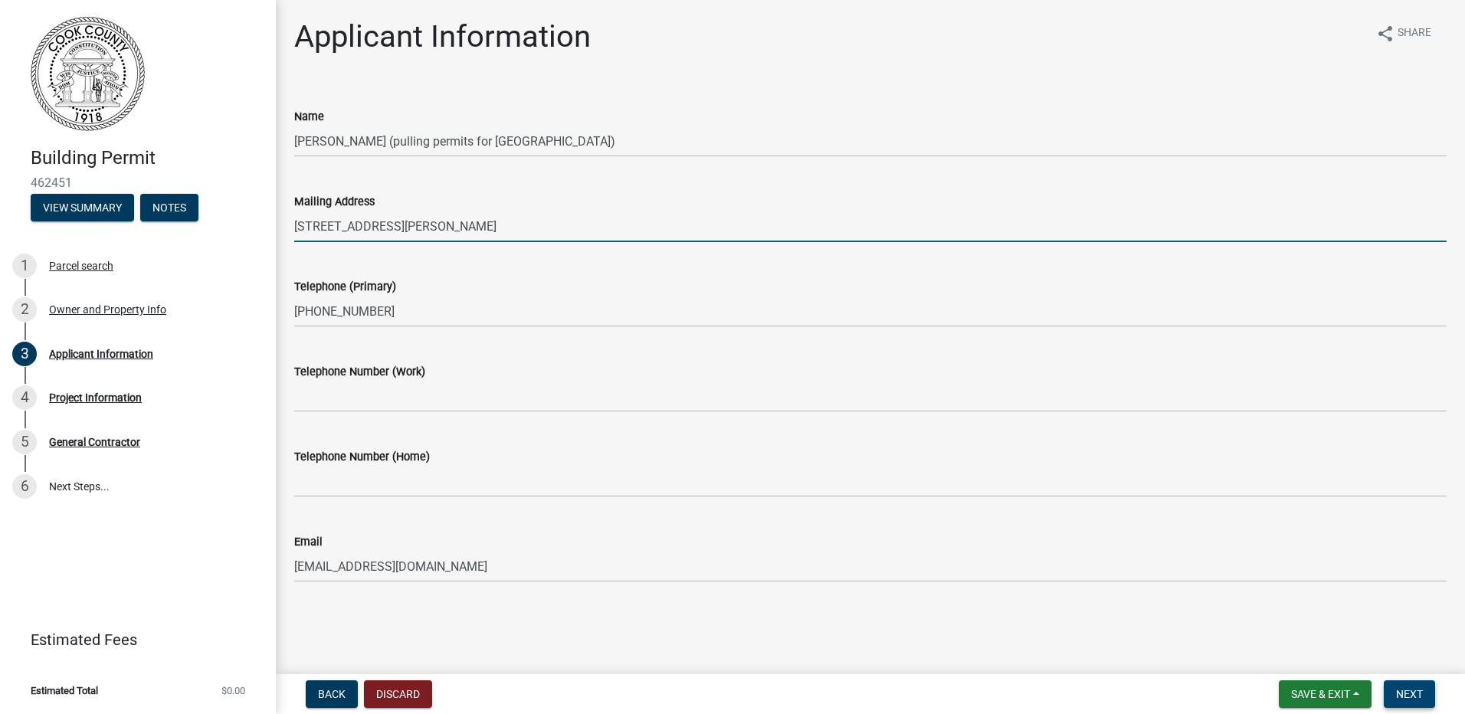
type input "[STREET_ADDRESS][PERSON_NAME]"
click at [1406, 692] on span "Next" at bounding box center [1409, 694] width 27 height 12
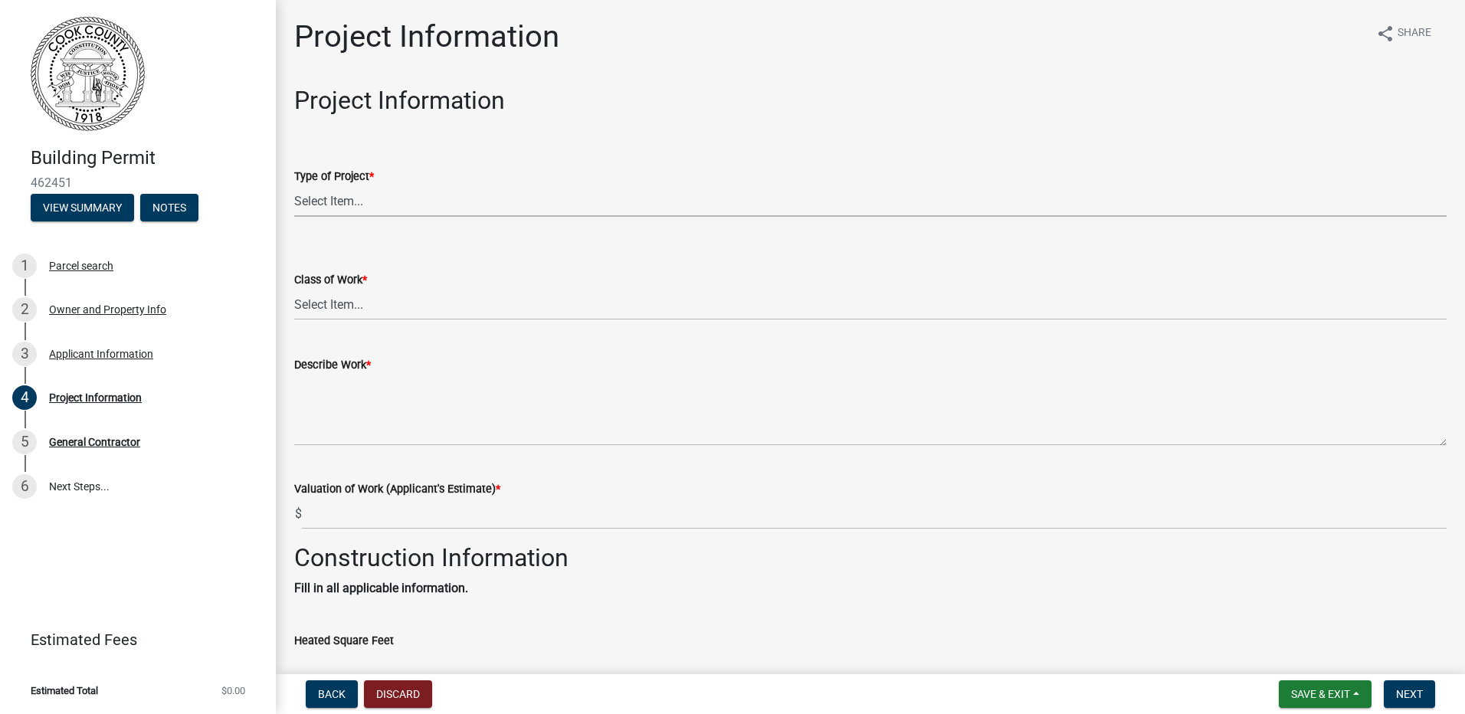
click at [415, 198] on select "Select Item... Manufactured Home New Single Family New Multi-Family New Commerc…" at bounding box center [870, 200] width 1153 height 31
click at [294, 185] on select "Select Item... Manufactured Home New Single Family New Multi-Family New Commerc…" at bounding box center [870, 200] width 1153 height 31
select select "00748aa1-56c2-4786-b7ff-9b3cb1d8d455"
click at [415, 310] on select "Select Item... Addition Alteration Demolish Erect Move Relocate Repair ReRoof" at bounding box center [870, 304] width 1153 height 31
click at [294, 289] on select "Select Item... Addition Alteration Demolish Erect Move Relocate Repair ReRoof" at bounding box center [870, 304] width 1153 height 31
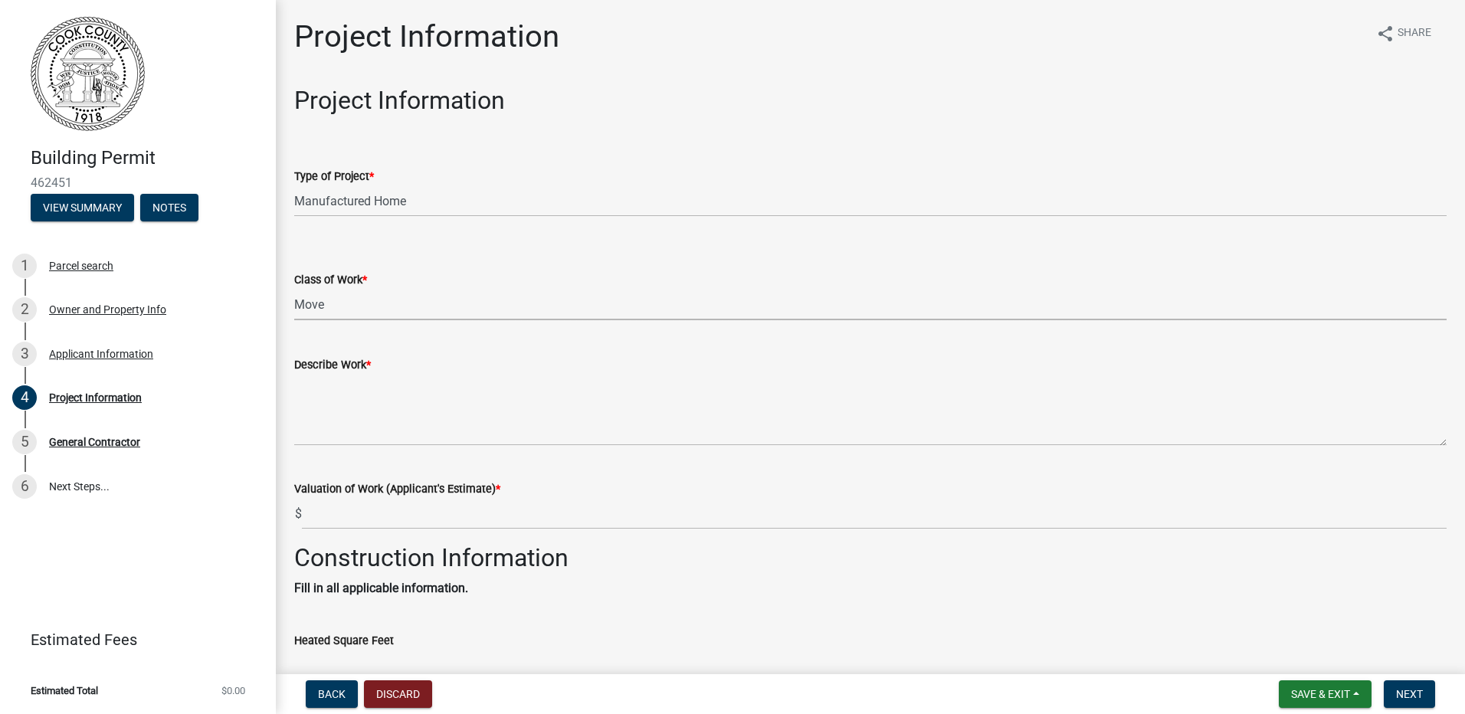
select select "79978a8c-2f0d-41fd-bfd5-064ccd8e010f"
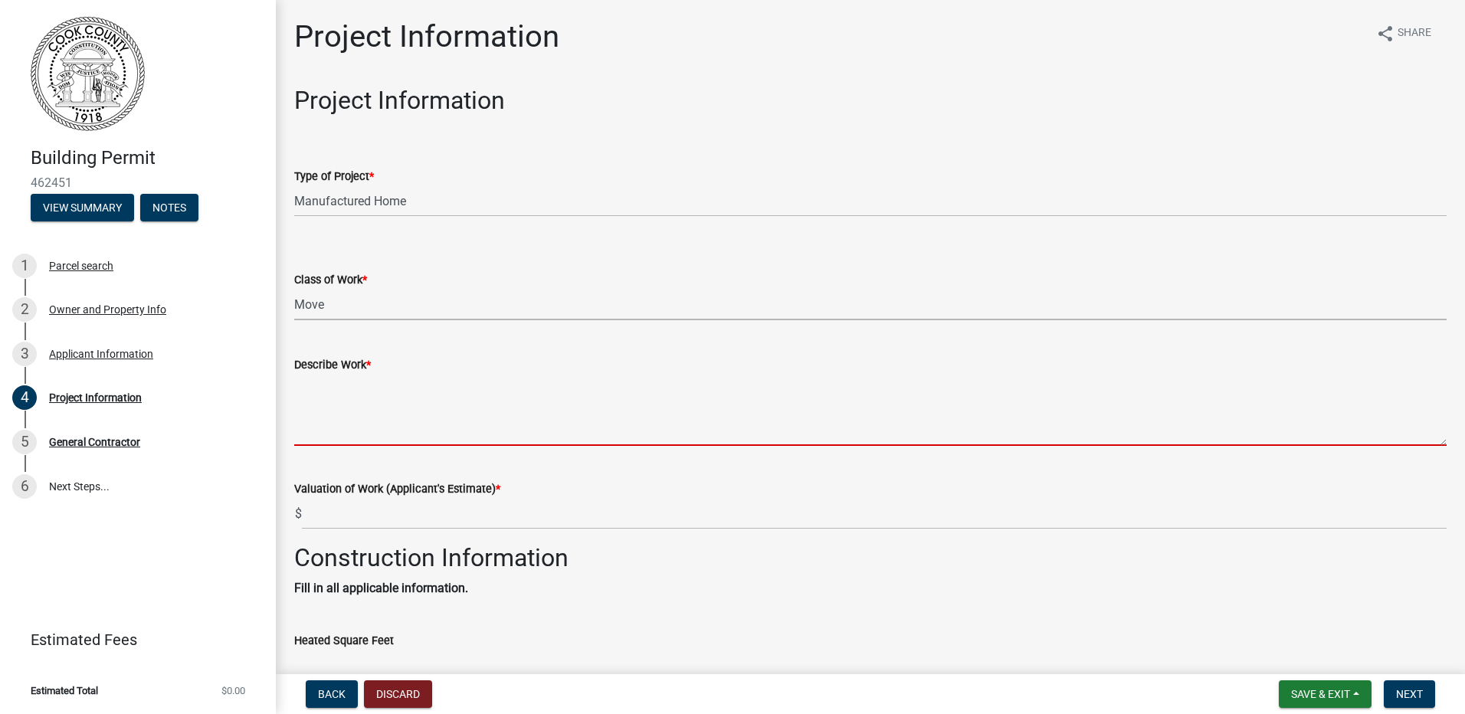
click at [363, 436] on textarea "Describe Work *" at bounding box center [870, 410] width 1153 height 72
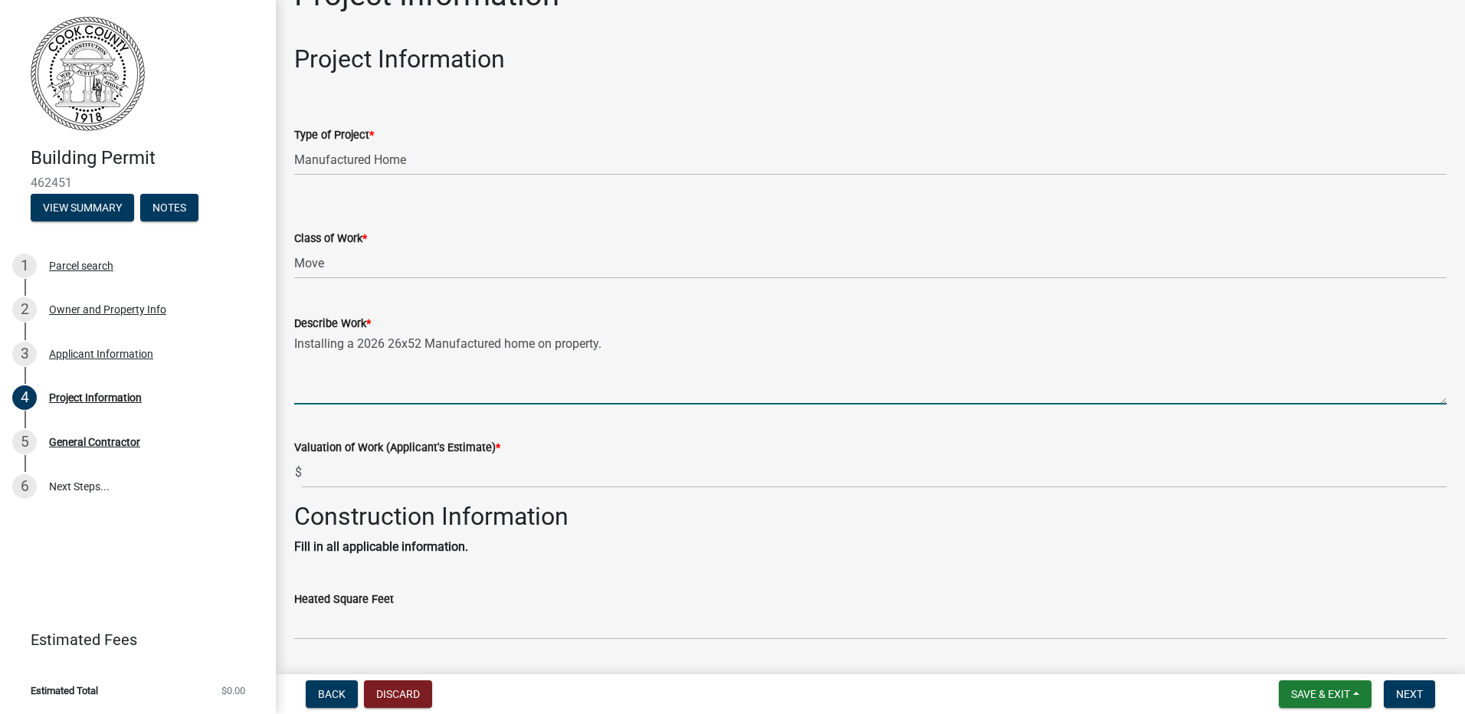
scroll to position [77, 0]
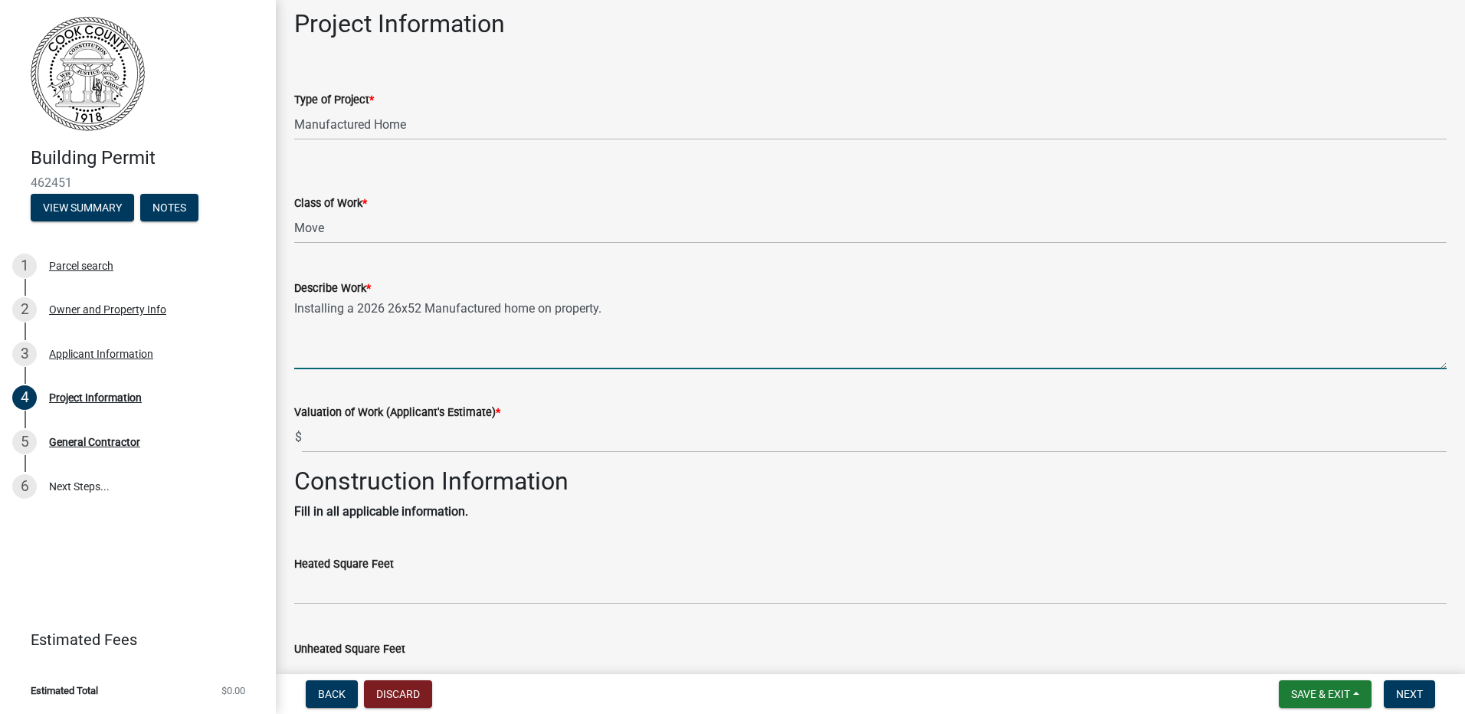
type textarea "Installing a 2026 26x52 Manufactured home on property."
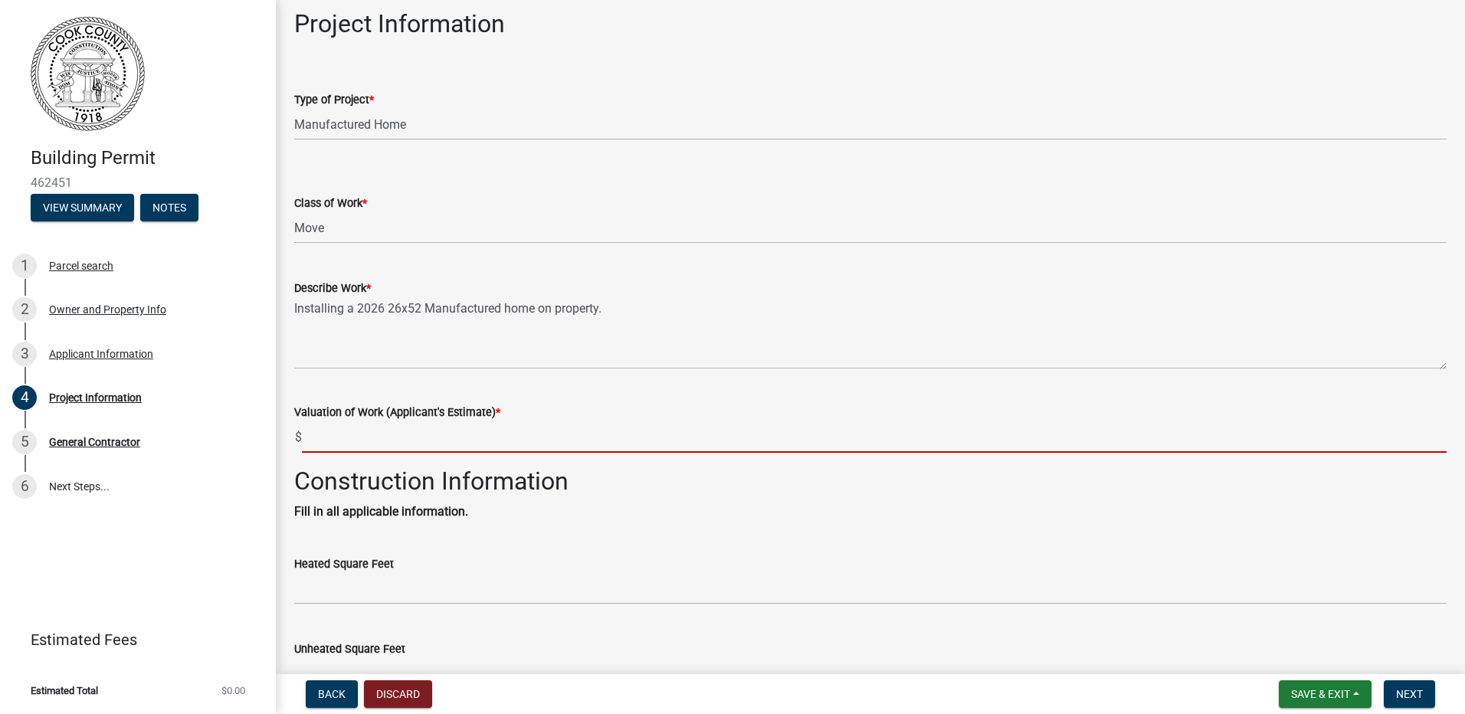
click at [483, 443] on input "text" at bounding box center [874, 437] width 1145 height 31
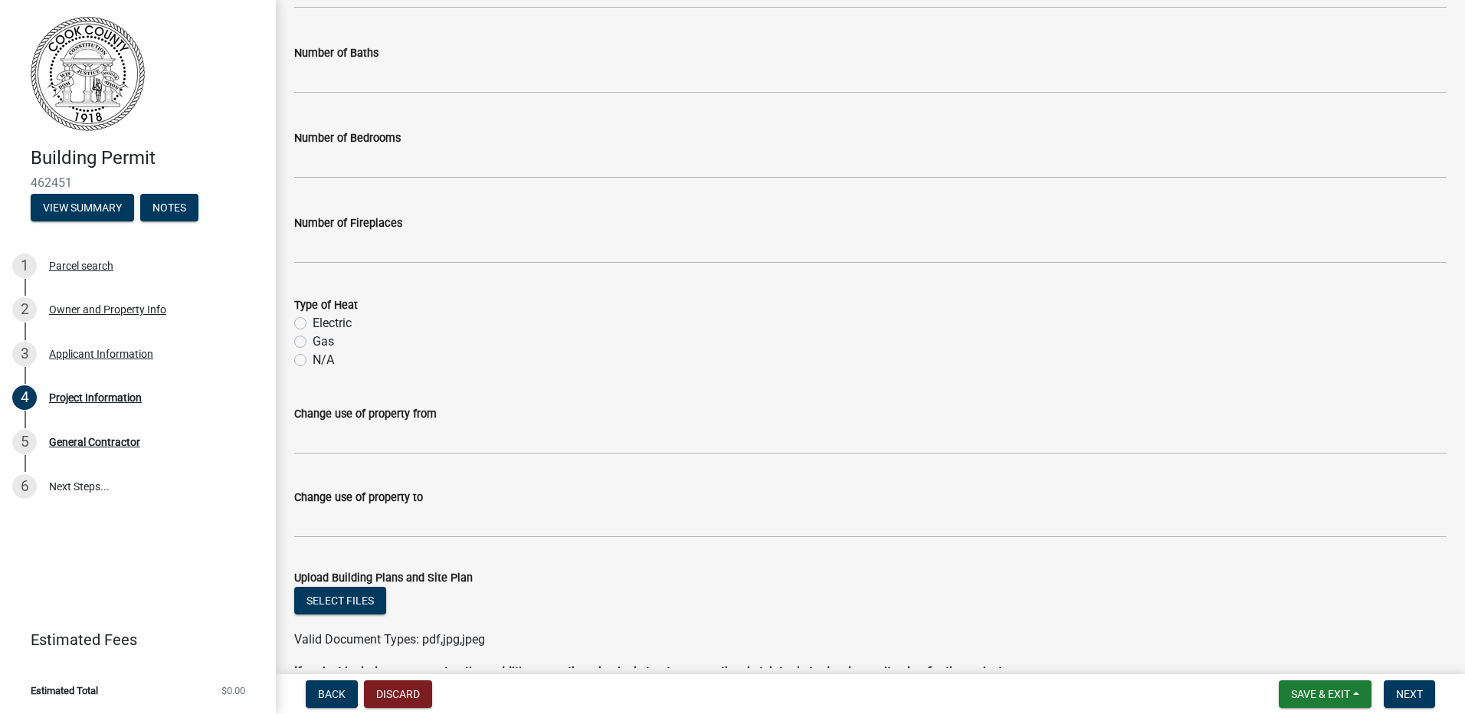
scroll to position [874, 0]
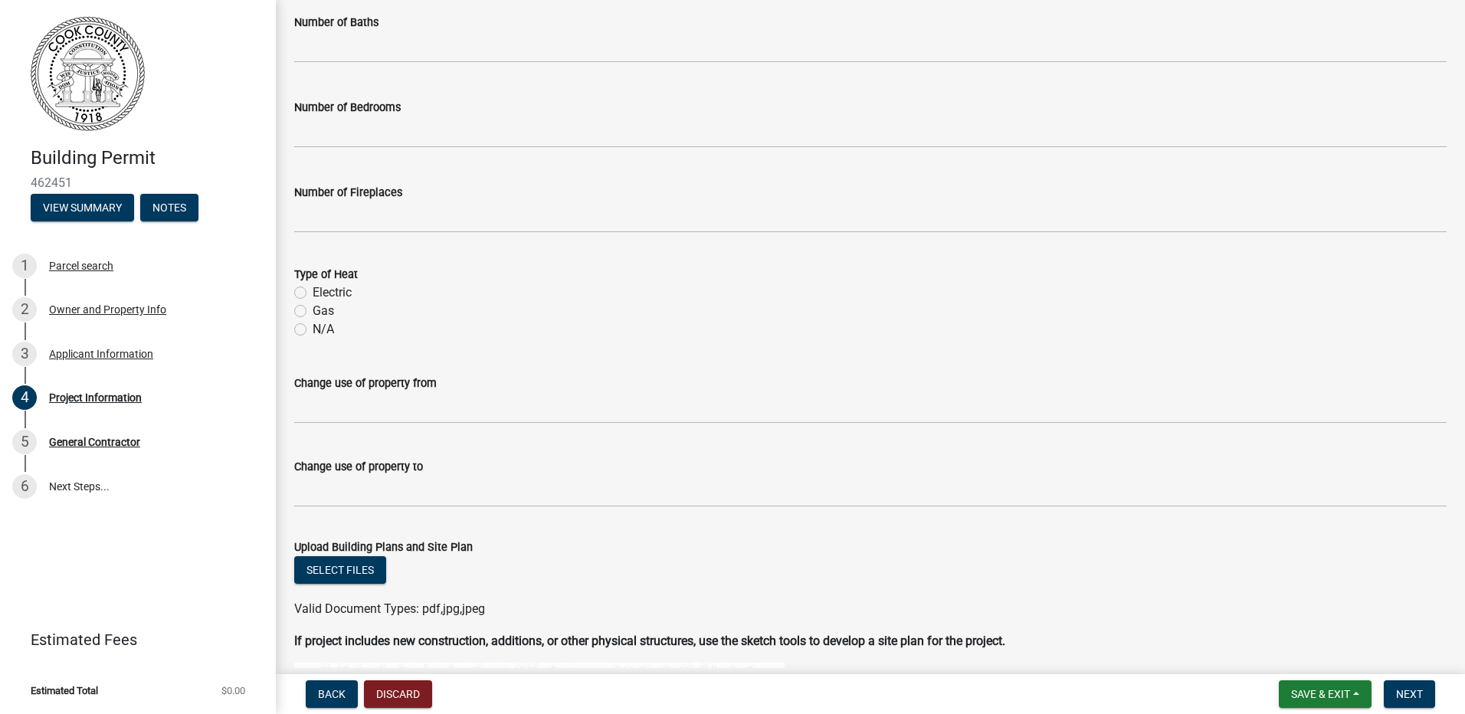
click at [313, 302] on label "Electric" at bounding box center [332, 293] width 39 height 18
click at [313, 294] on input "Electric" at bounding box center [318, 289] width 10 height 10
radio input "true"
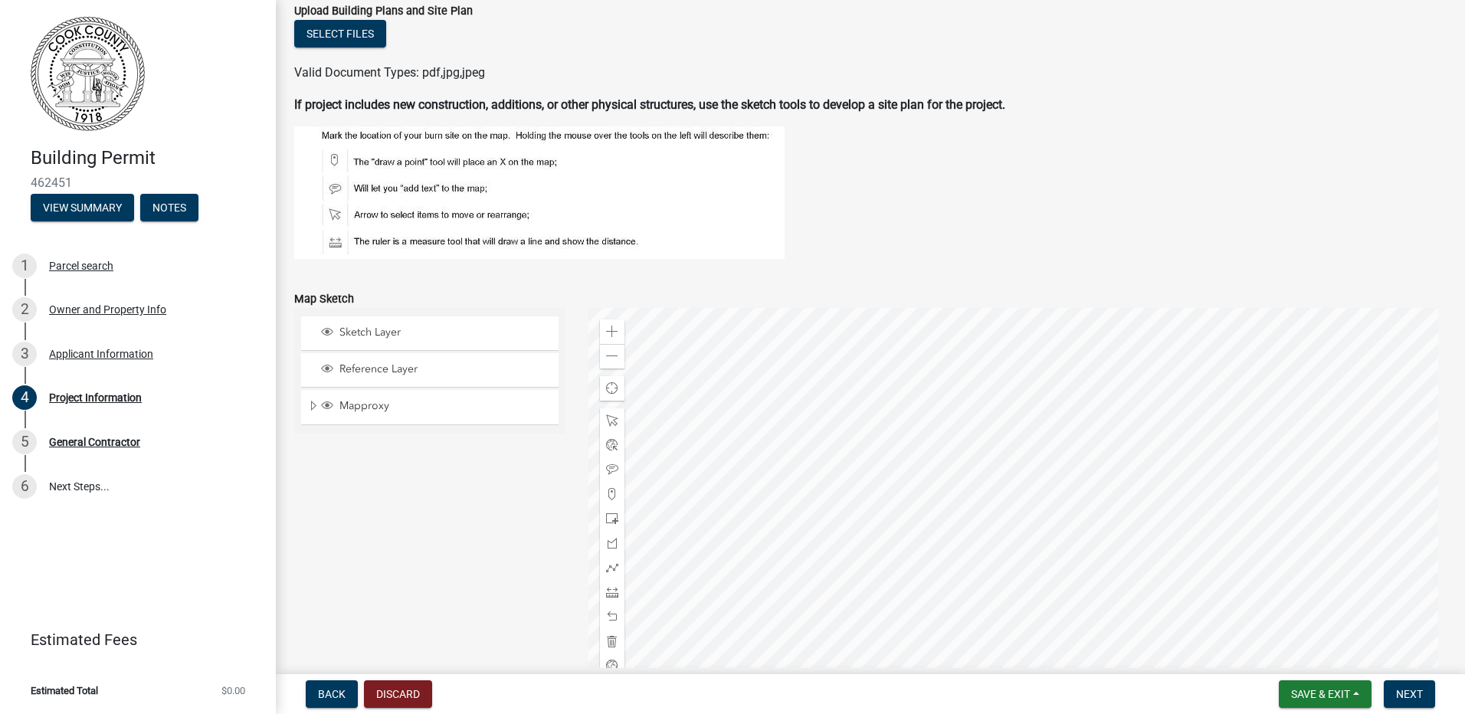
scroll to position [1487, 0]
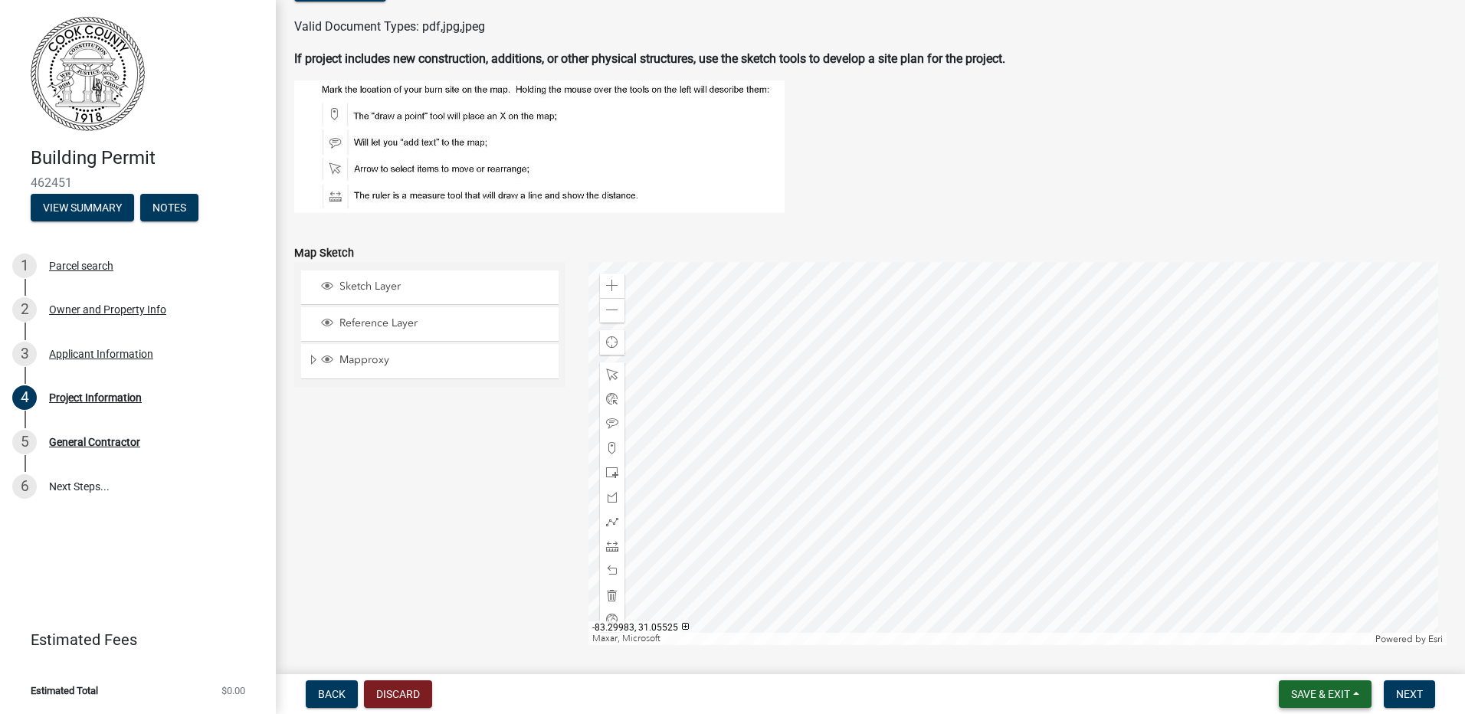
click at [1320, 692] on span "Save & Exit" at bounding box center [1320, 694] width 59 height 12
click at [1320, 651] on button "Save & Exit" at bounding box center [1310, 654] width 123 height 37
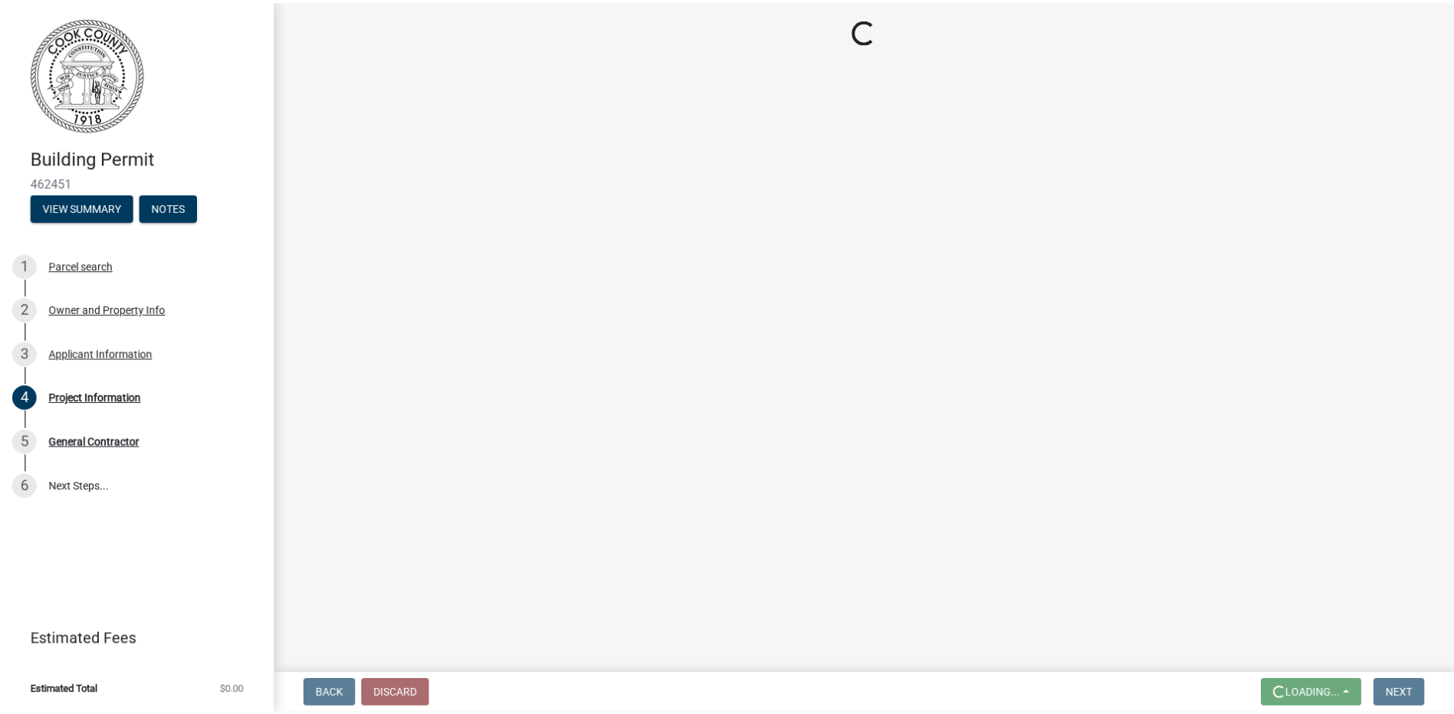
scroll to position [0, 0]
